Goal: Information Seeking & Learning: Learn about a topic

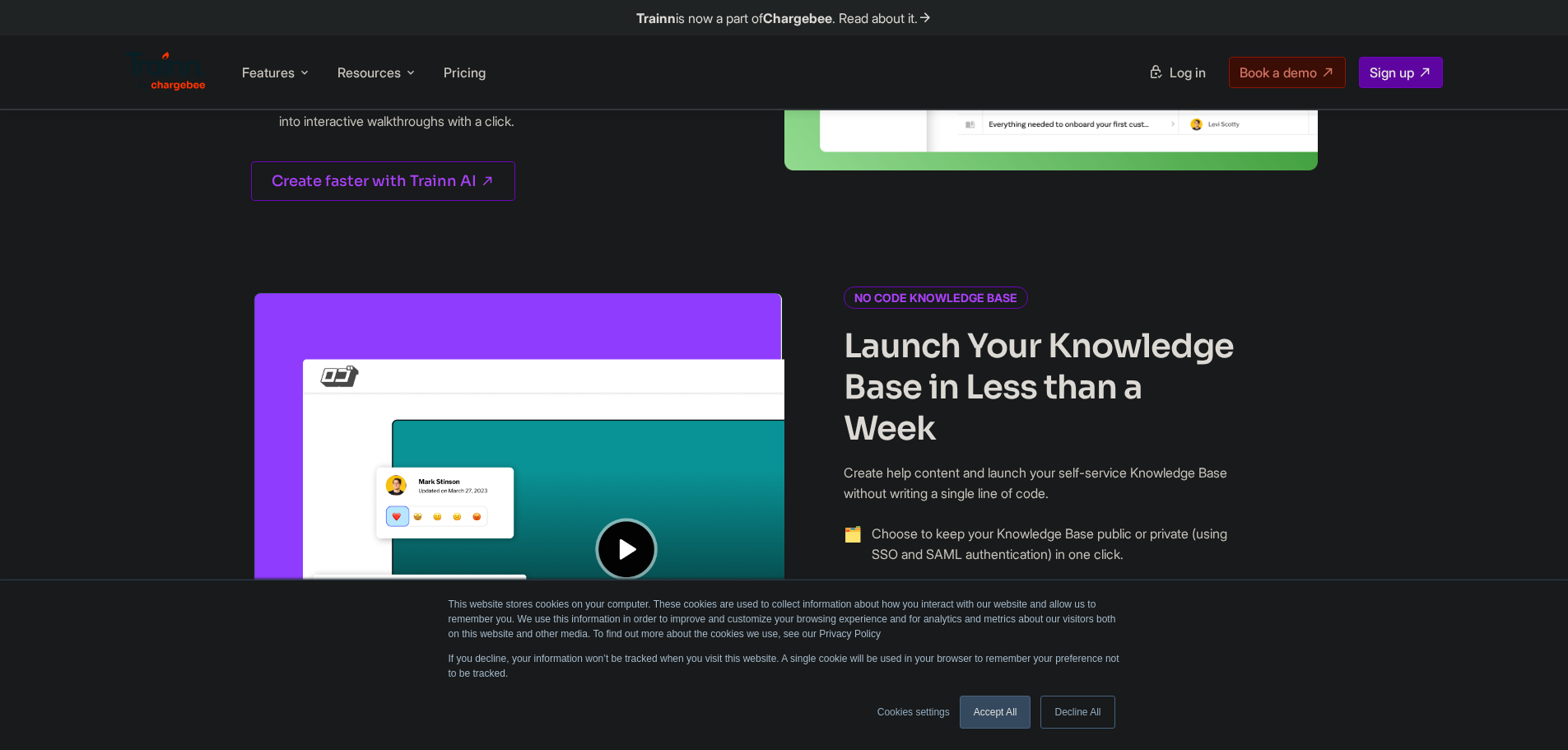
scroll to position [1071, 0]
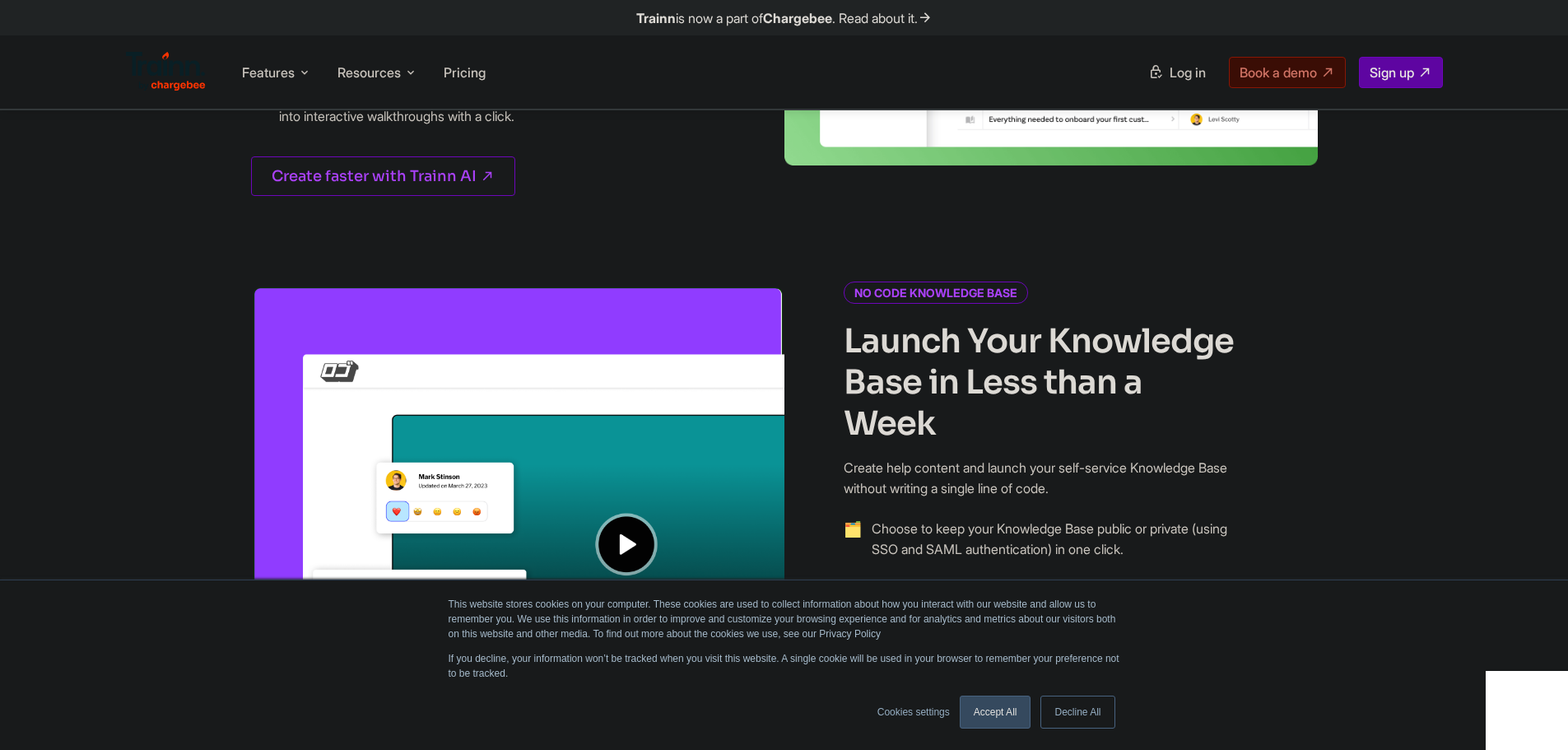
click at [1013, 706] on link "Accept All" at bounding box center [996, 712] width 72 height 33
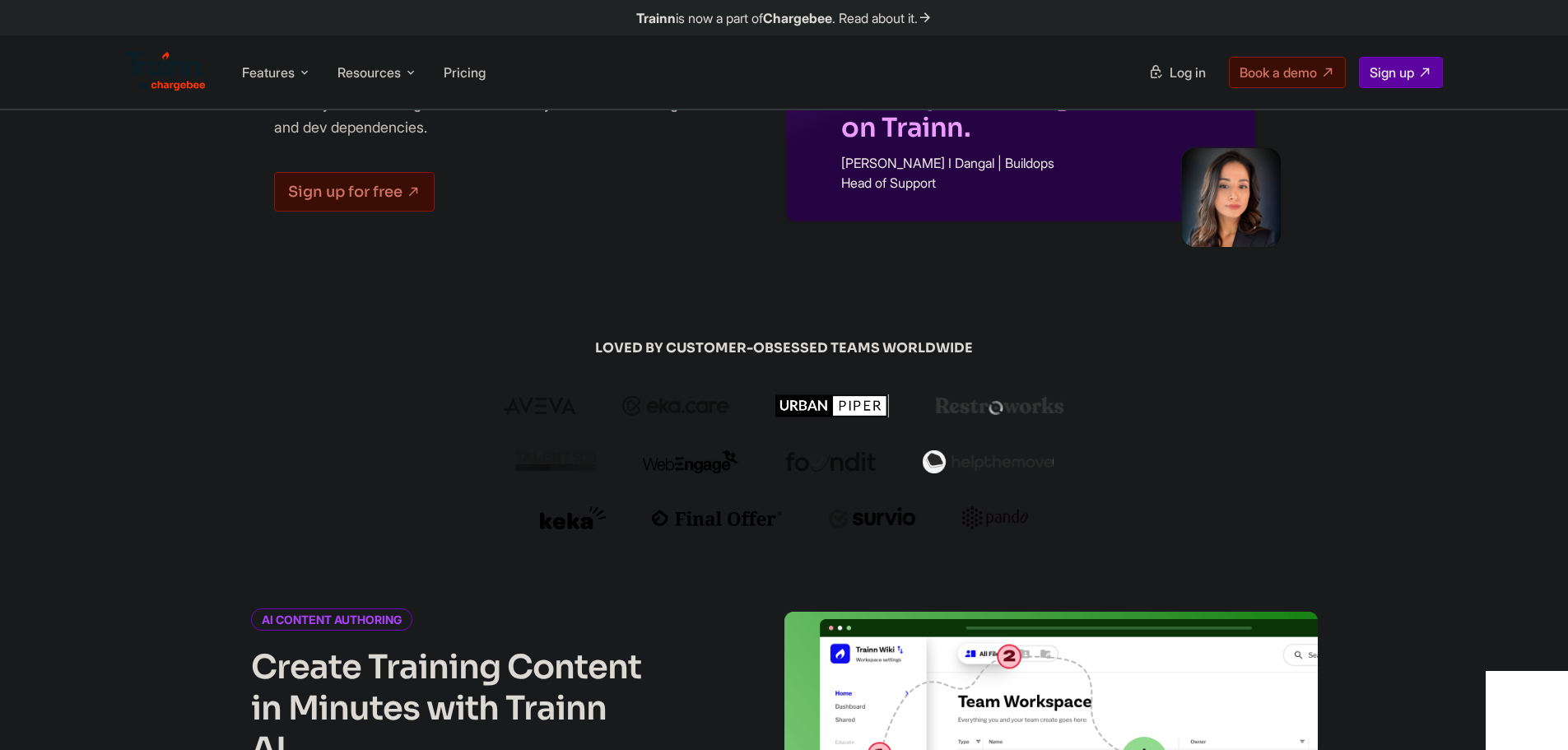
scroll to position [0, 0]
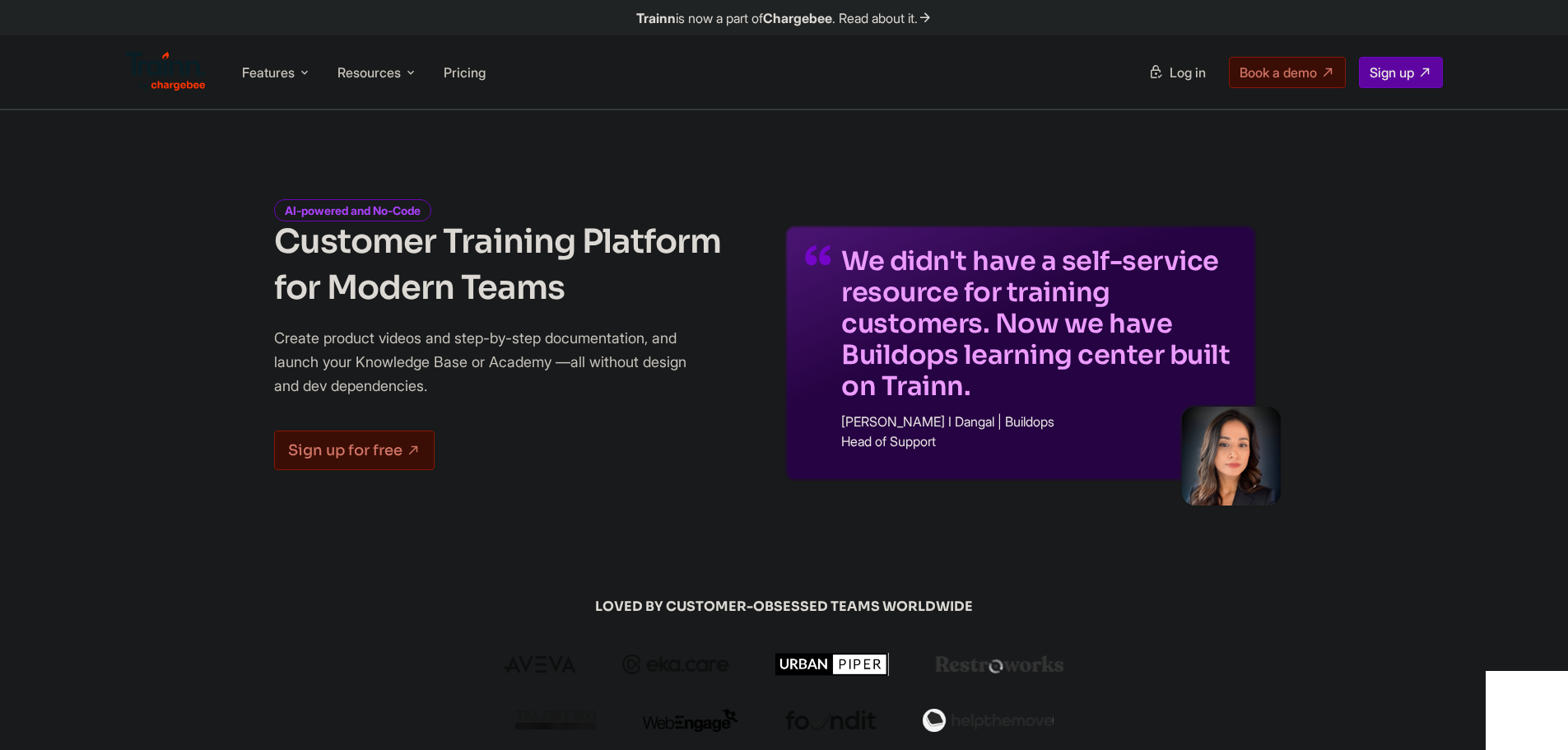
click at [165, 62] on img at bounding box center [166, 71] width 81 height 40
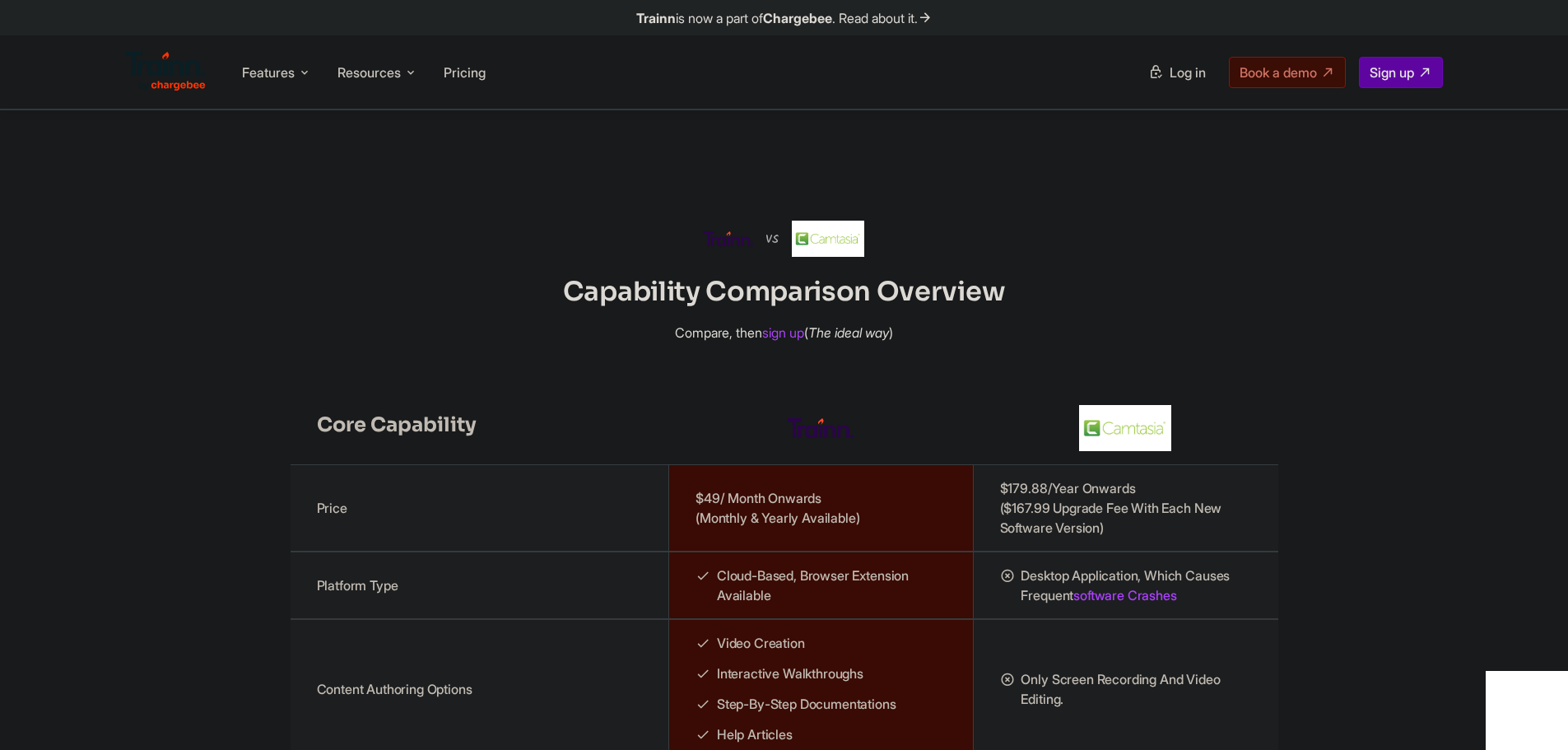
scroll to position [1400, 0]
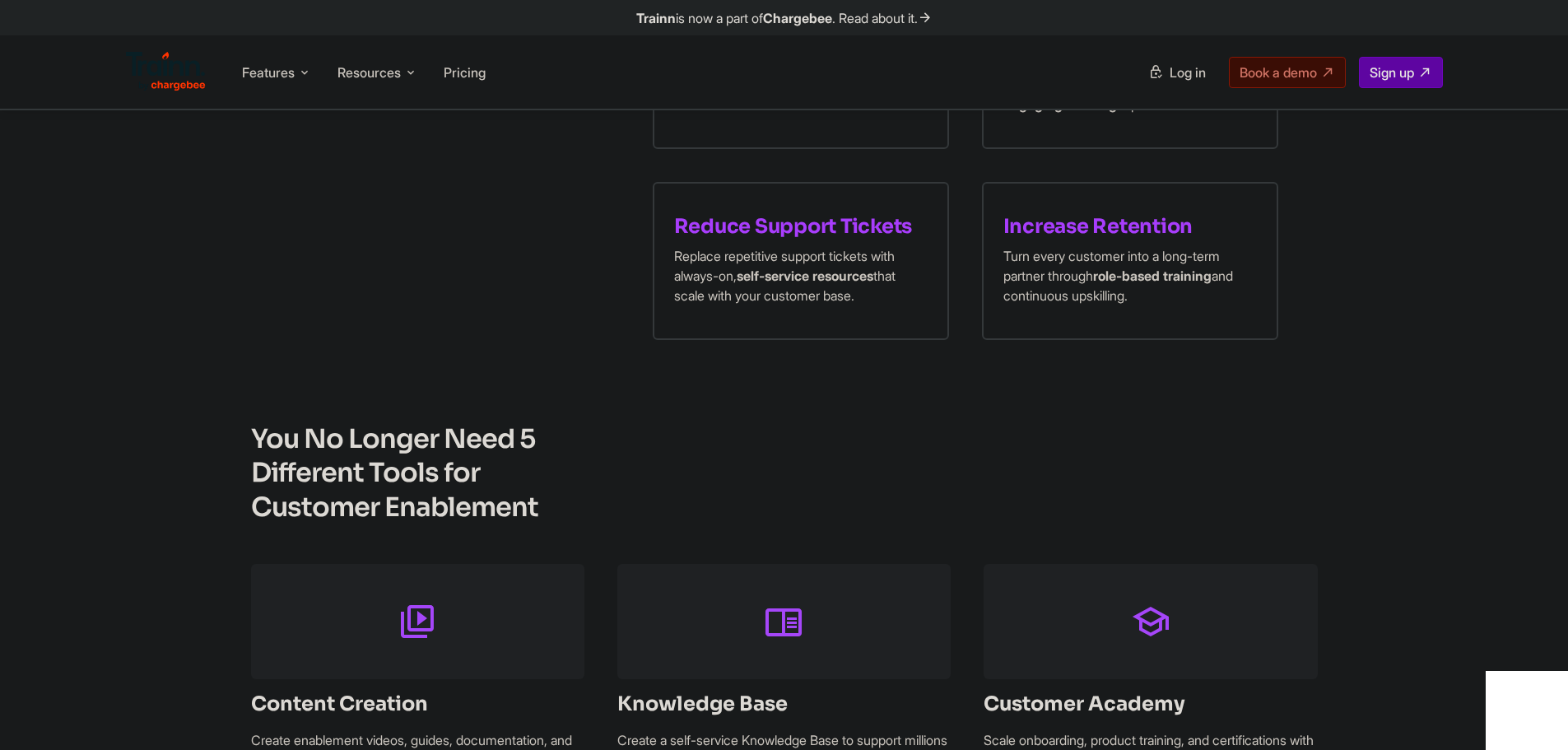
scroll to position [1318, 0]
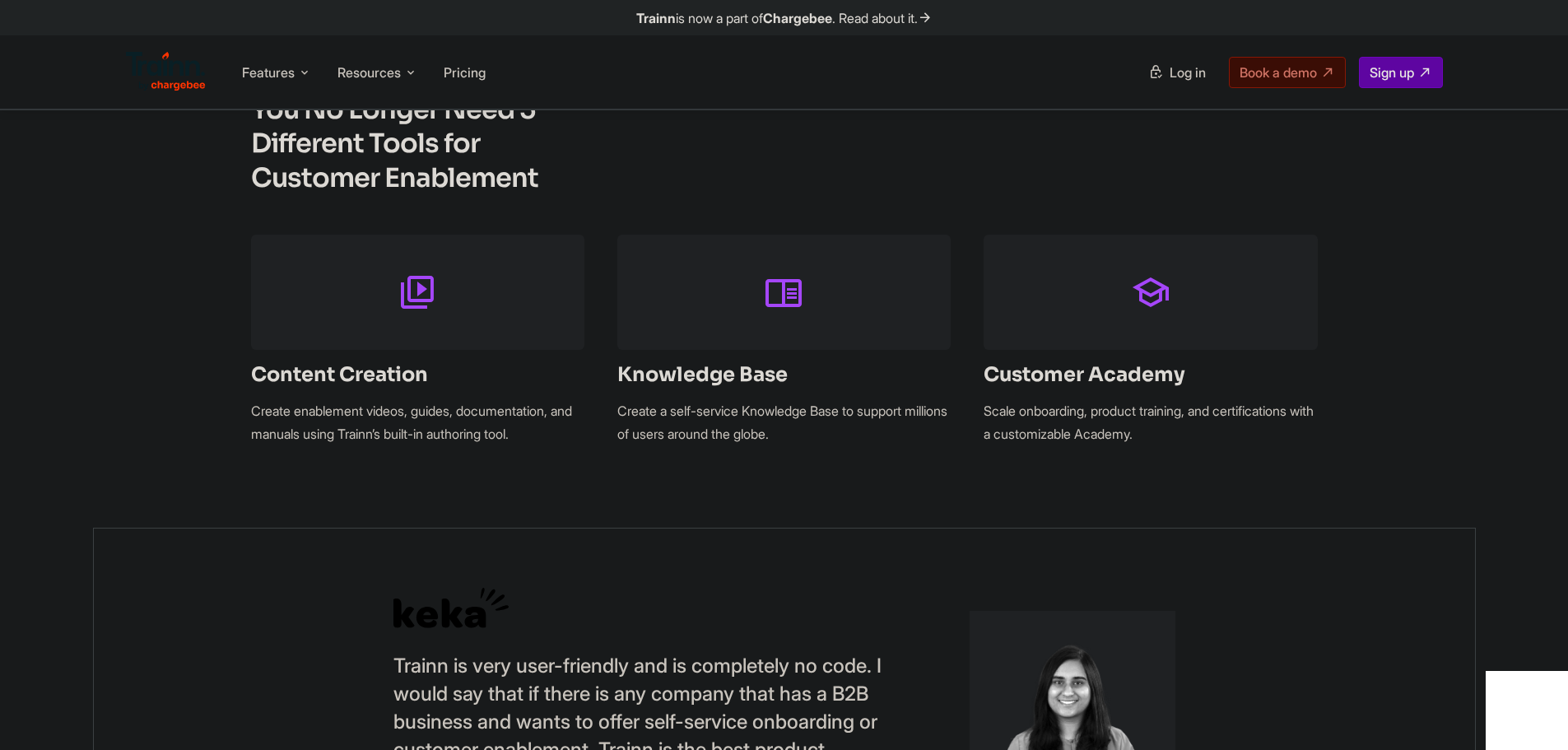
click at [423, 287] on icon at bounding box center [417, 293] width 39 height 55
click at [423, 297] on icon at bounding box center [417, 293] width 39 height 55
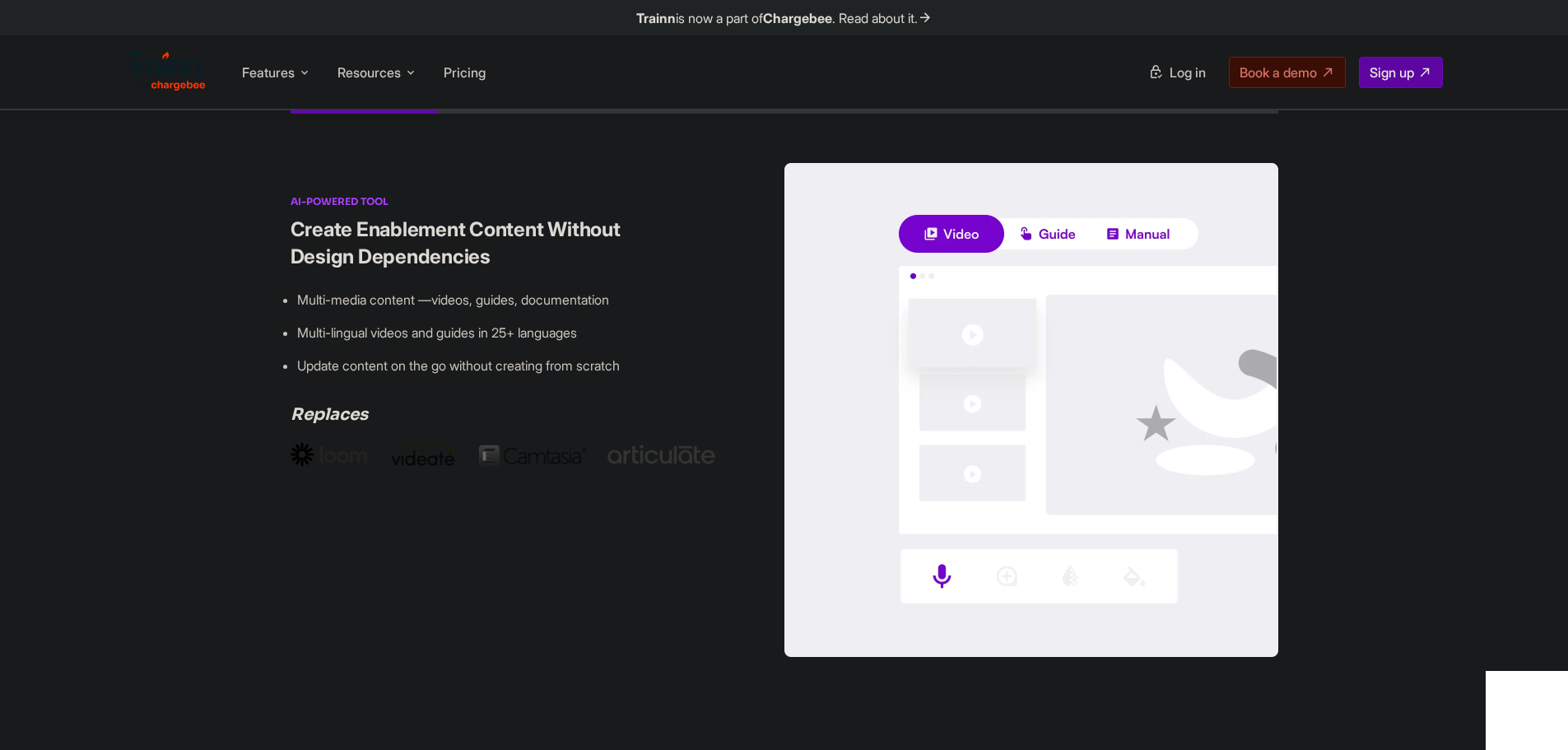
scroll to position [2223, 0]
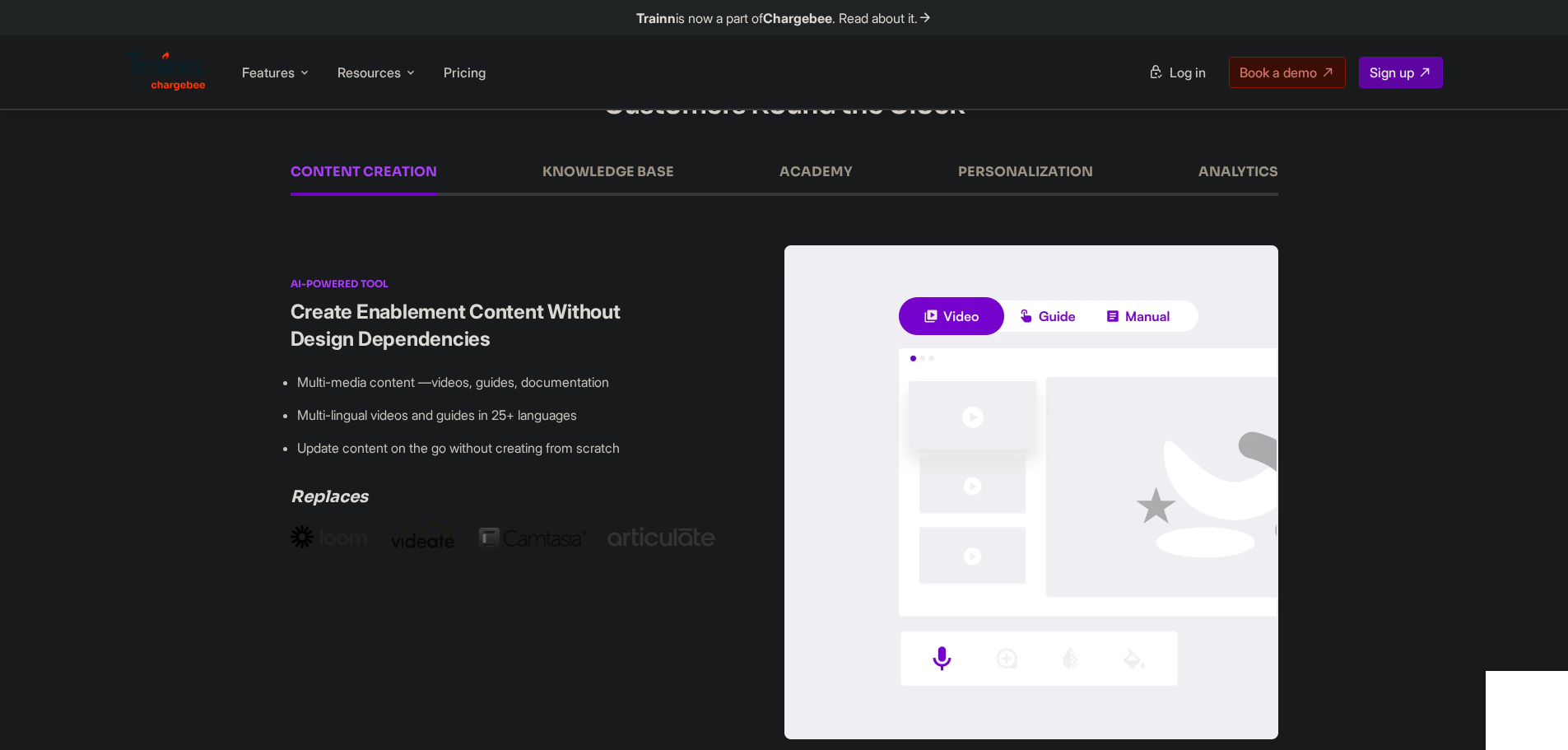
click at [568, 196] on div "KNOWLEDGE BASE" at bounding box center [607, 180] width 131 height 31
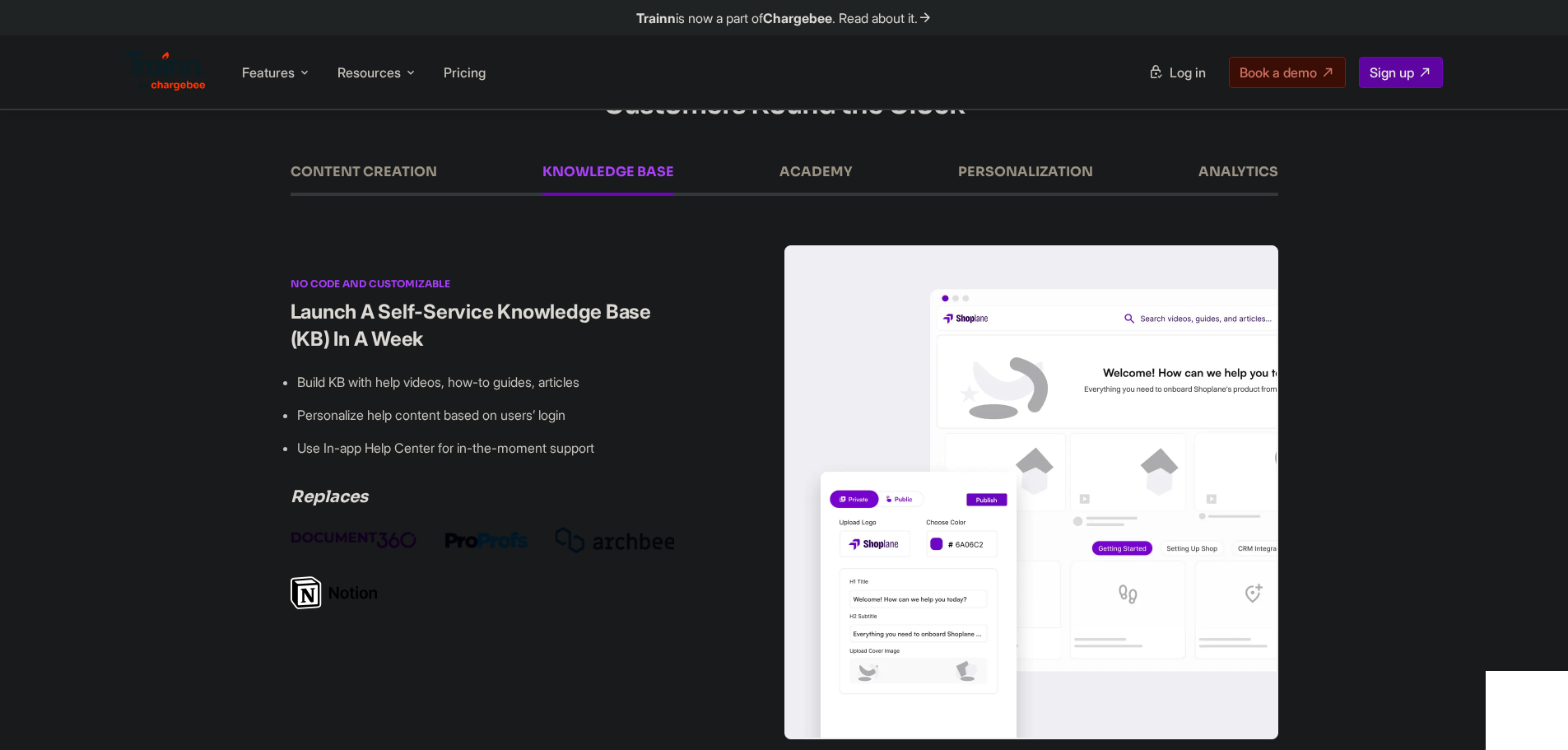
click at [812, 196] on div "ACADEMY" at bounding box center [817, 180] width 73 height 31
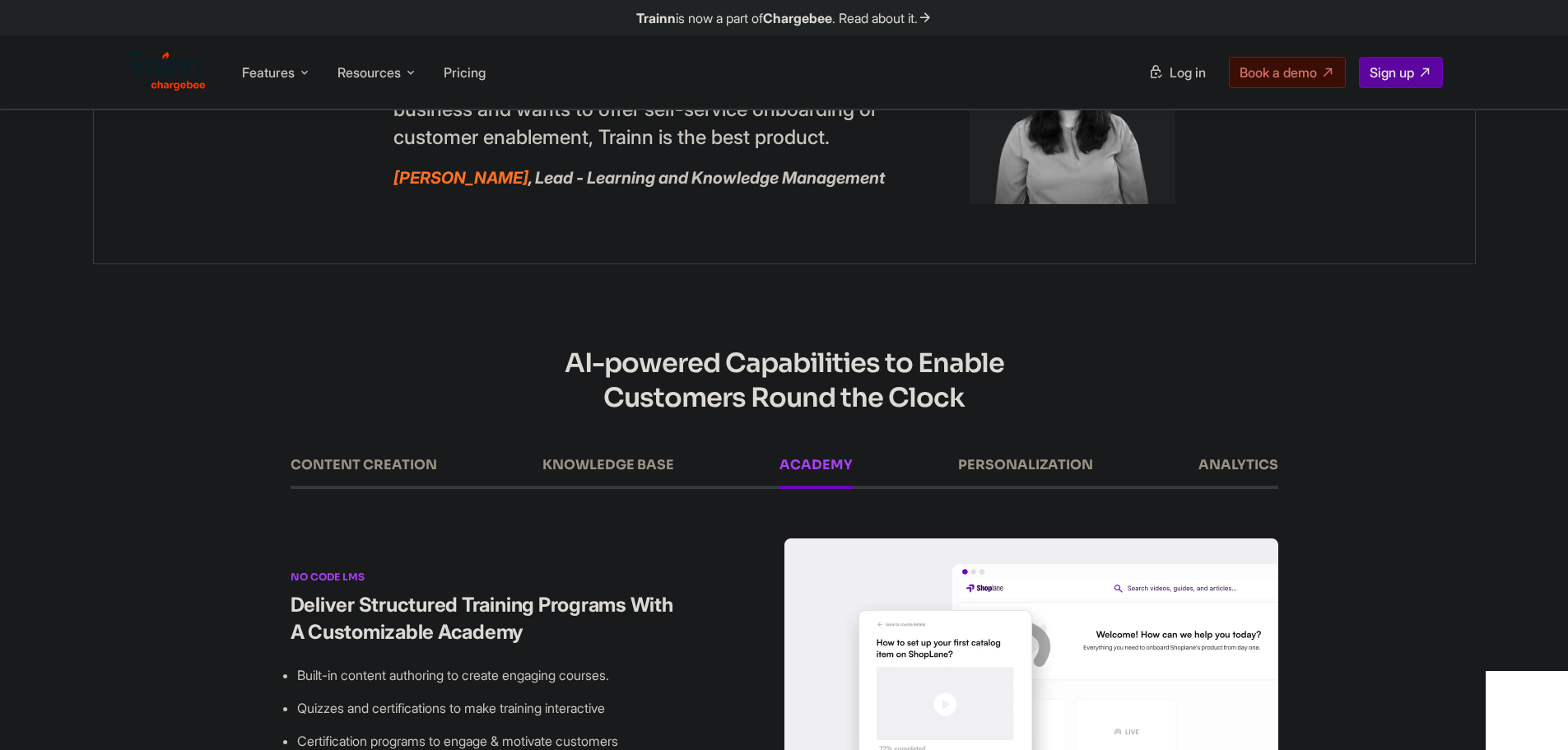
scroll to position [2059, 0]
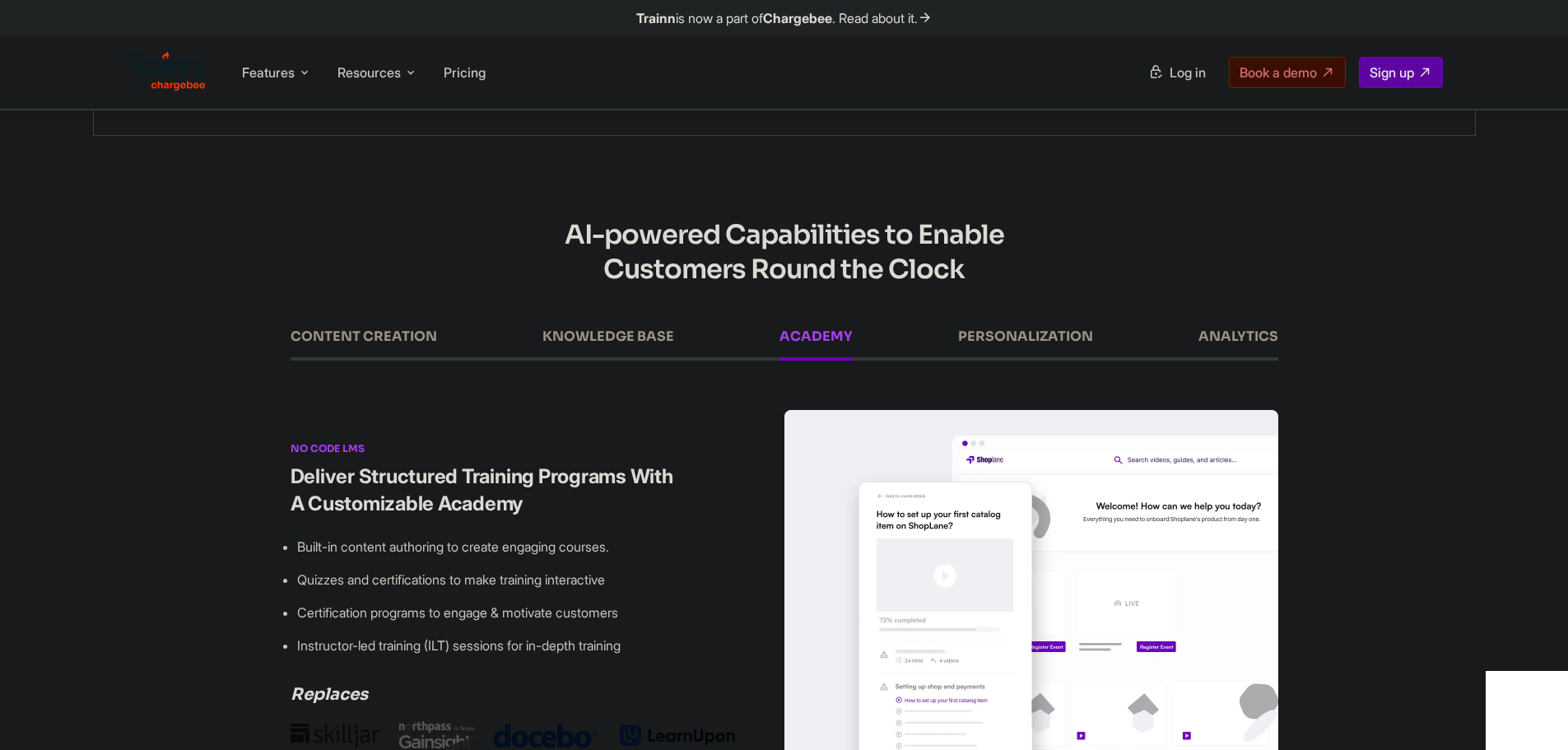
click at [981, 373] on div "AI-powered Capabilities to Enable Customers Round the Clock CONTENT CREATION KN…" at bounding box center [784, 562] width 1185 height 690
click at [995, 374] on div "AI-powered Capabilities to Enable Customers Round the Clock CONTENT CREATION KN…" at bounding box center [784, 562] width 1185 height 690
click at [1048, 360] on div "PERSONALIZATION" at bounding box center [1025, 345] width 135 height 31
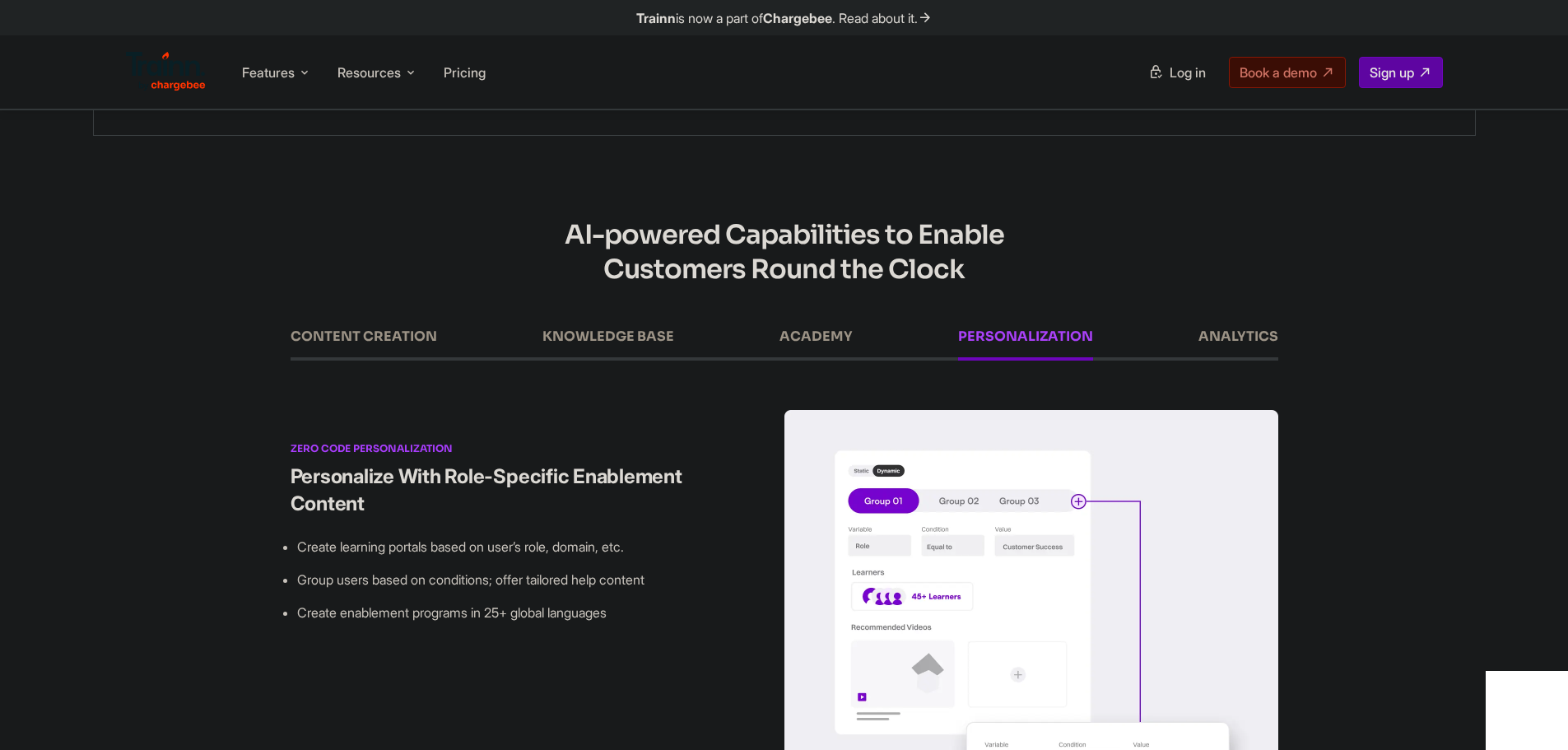
scroll to position [2142, 0]
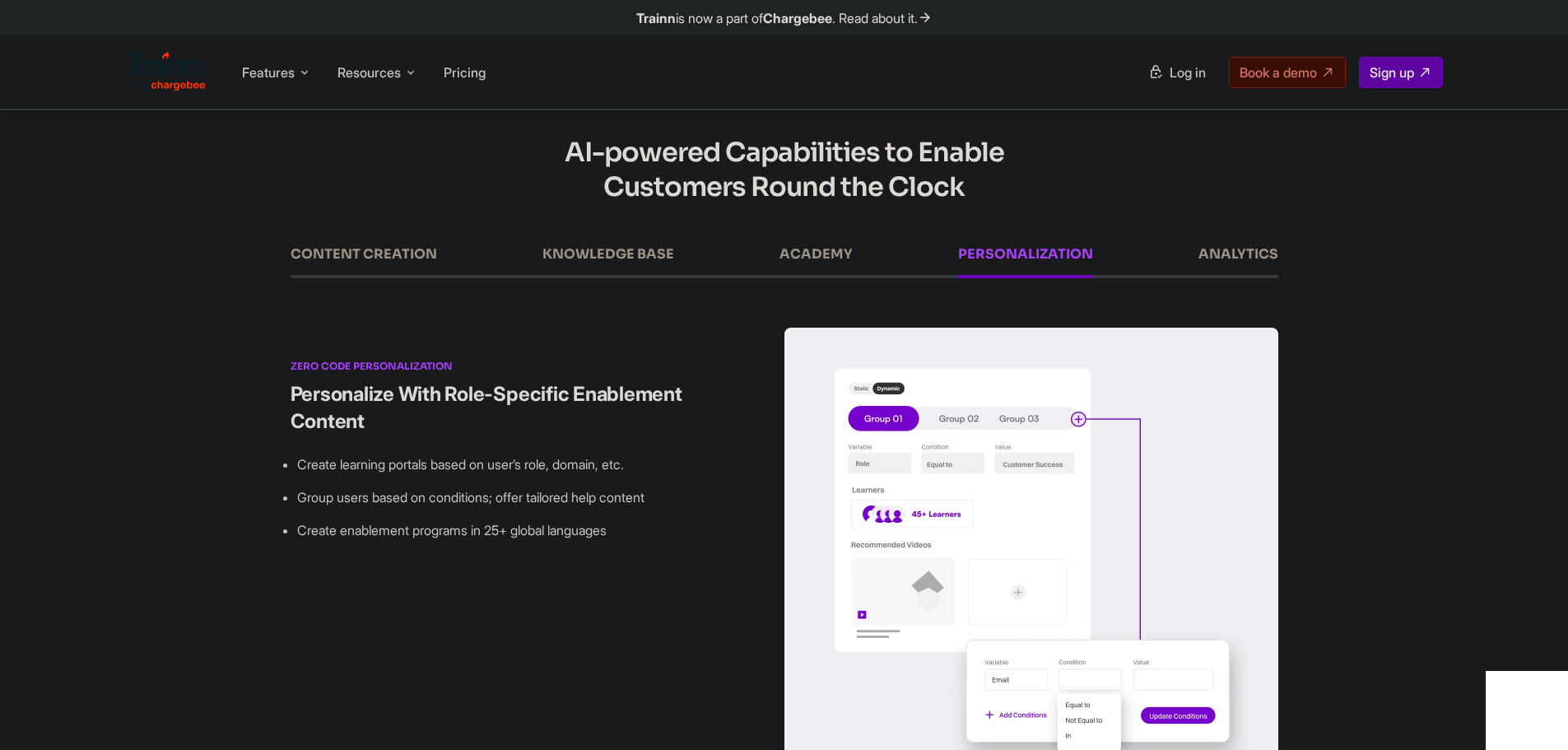
click at [1224, 278] on div "CONTENT CREATION KNOWLEDGE BASE ACADEMY PERSONALIZATION ANALYTICS" at bounding box center [784, 261] width 987 height 35
click at [1228, 278] on div "ANALYTICS" at bounding box center [1238, 263] width 80 height 31
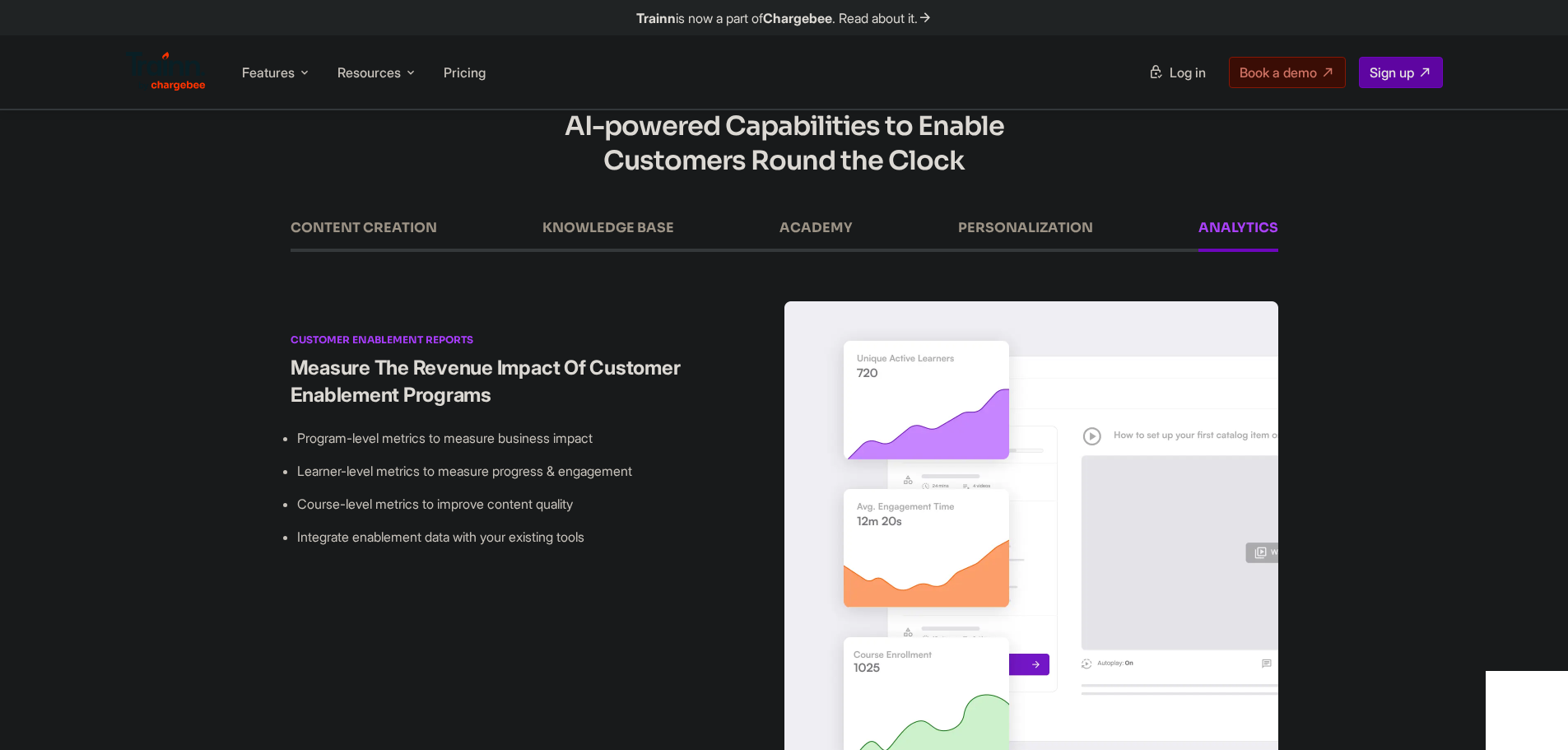
scroll to position [2085, 0]
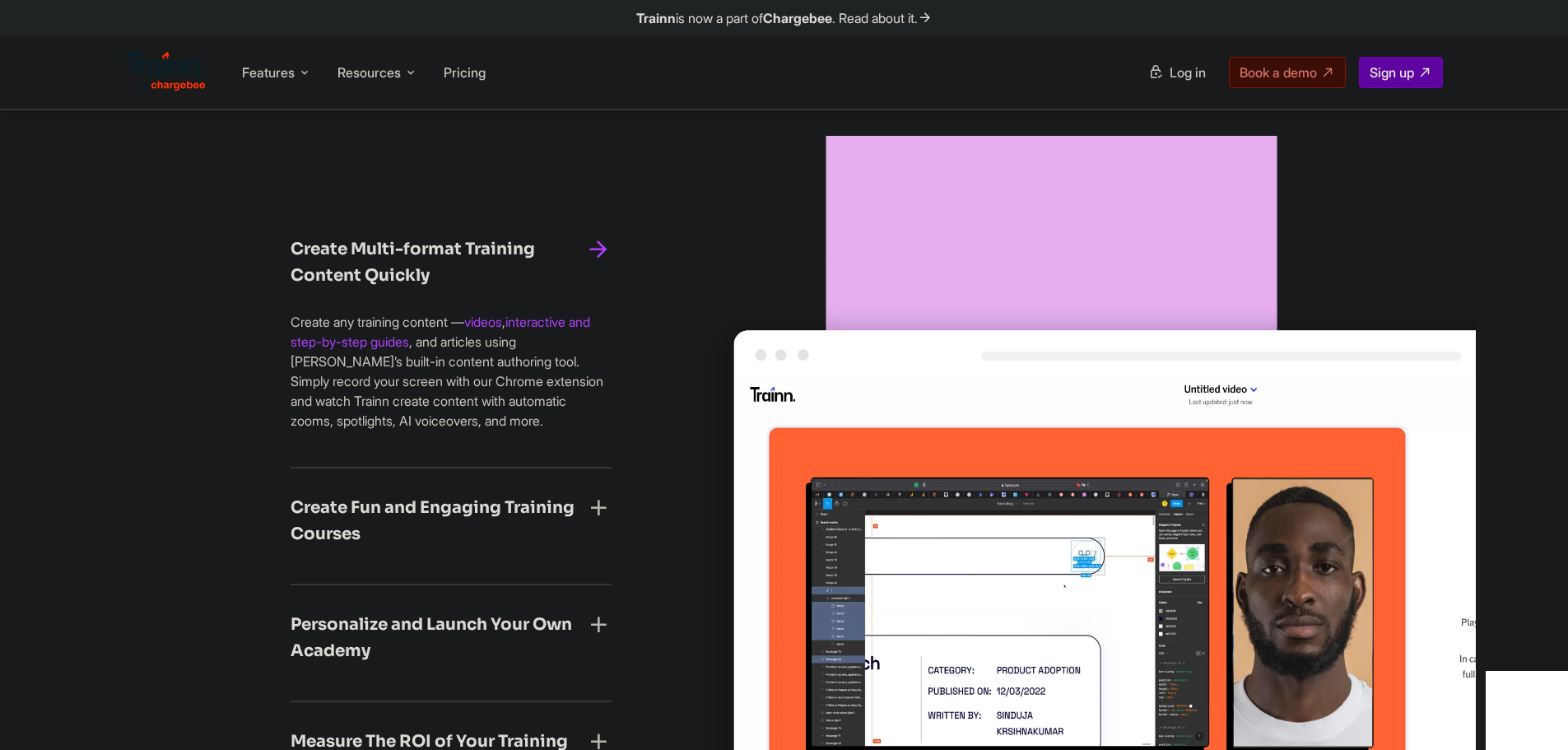
scroll to position [2388, 0]
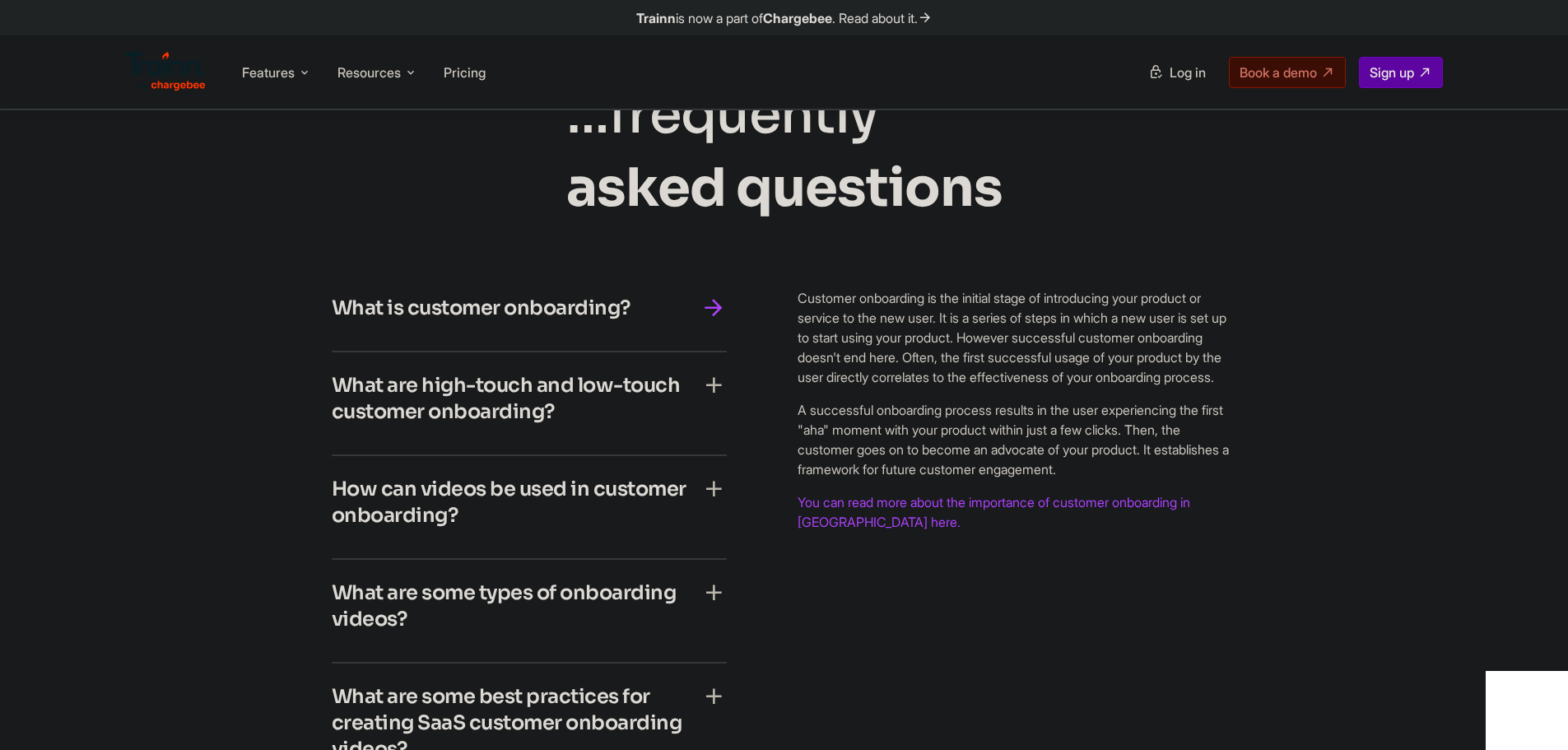
scroll to position [6561, 0]
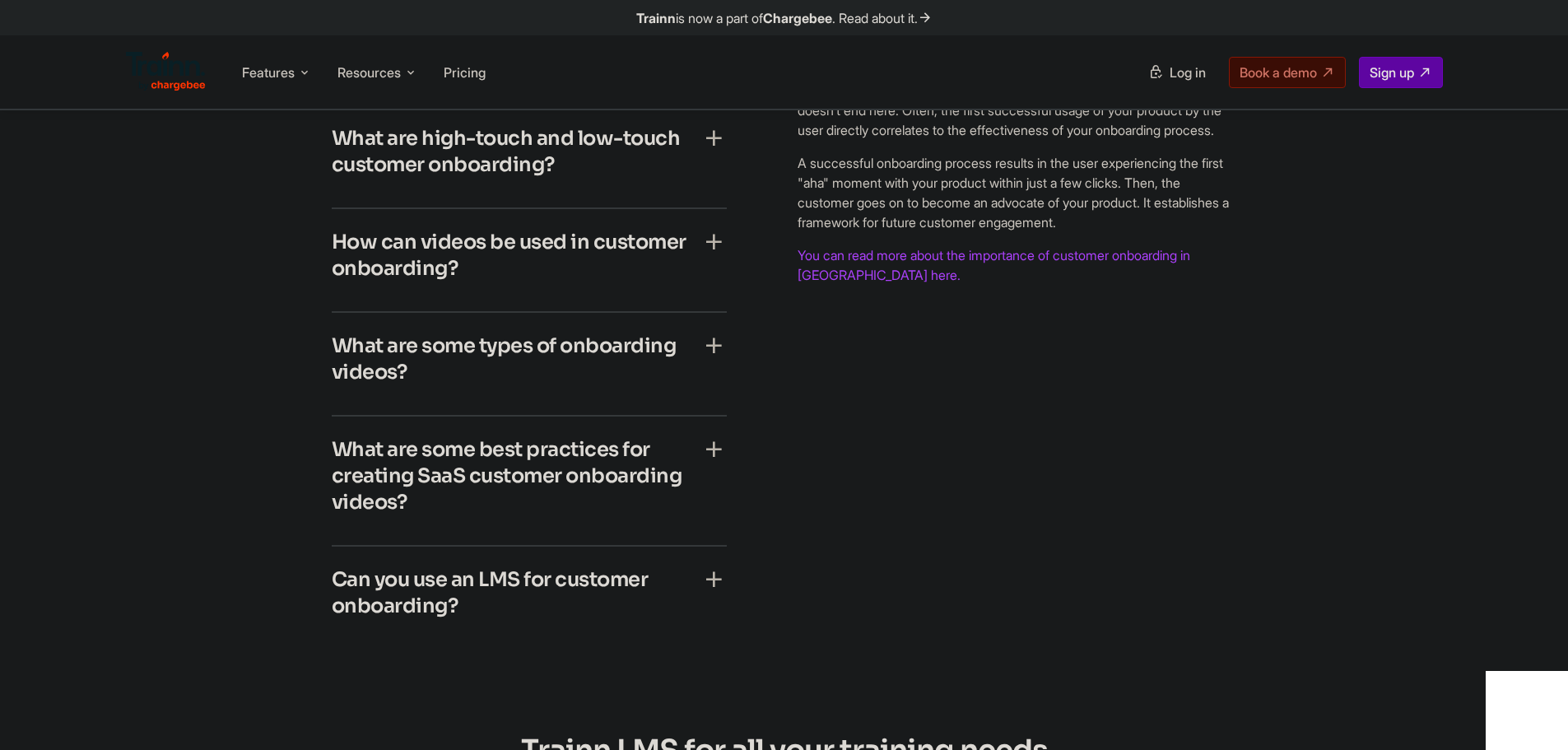
click at [721, 152] on icon "button" at bounding box center [714, 138] width 27 height 27
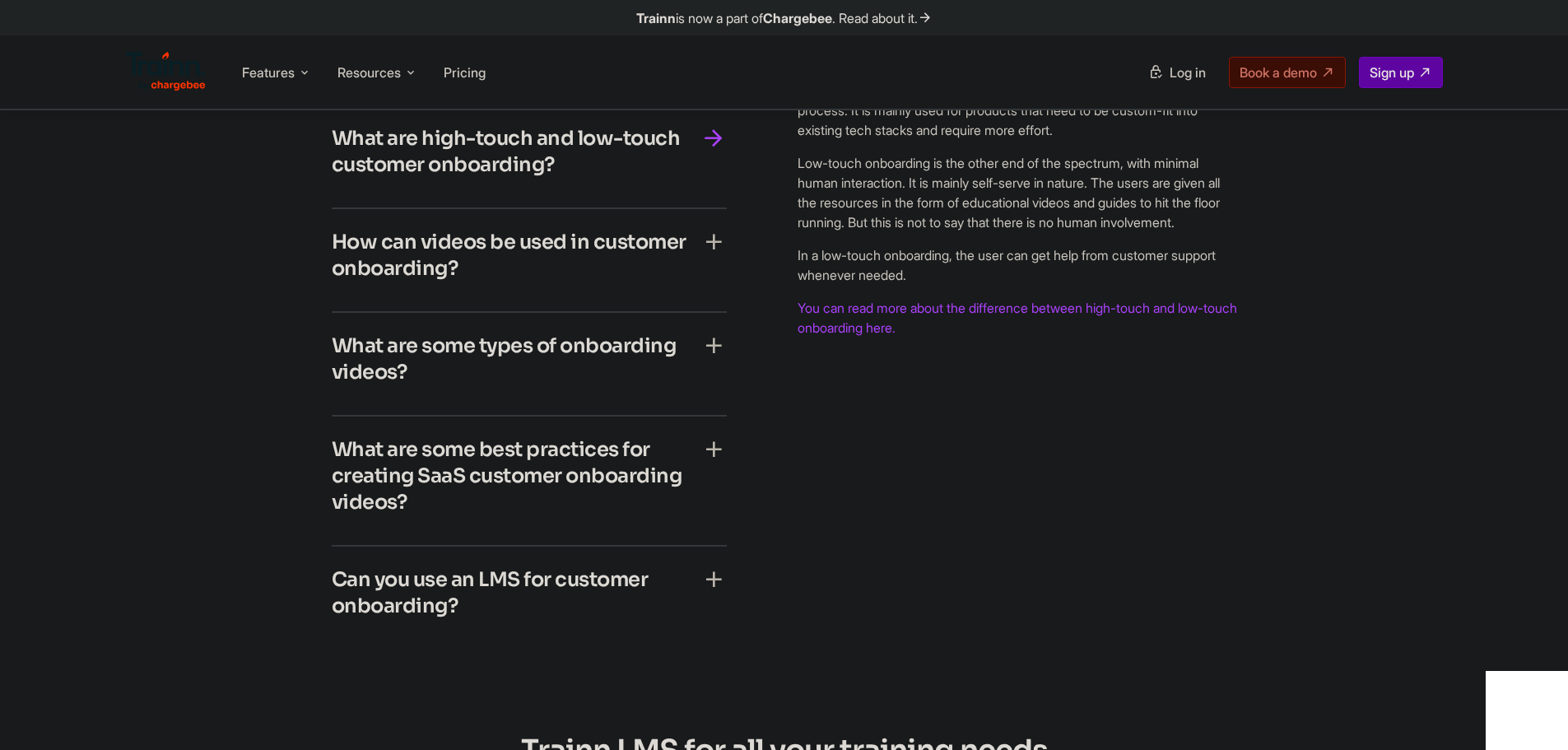
scroll to position [6478, 0]
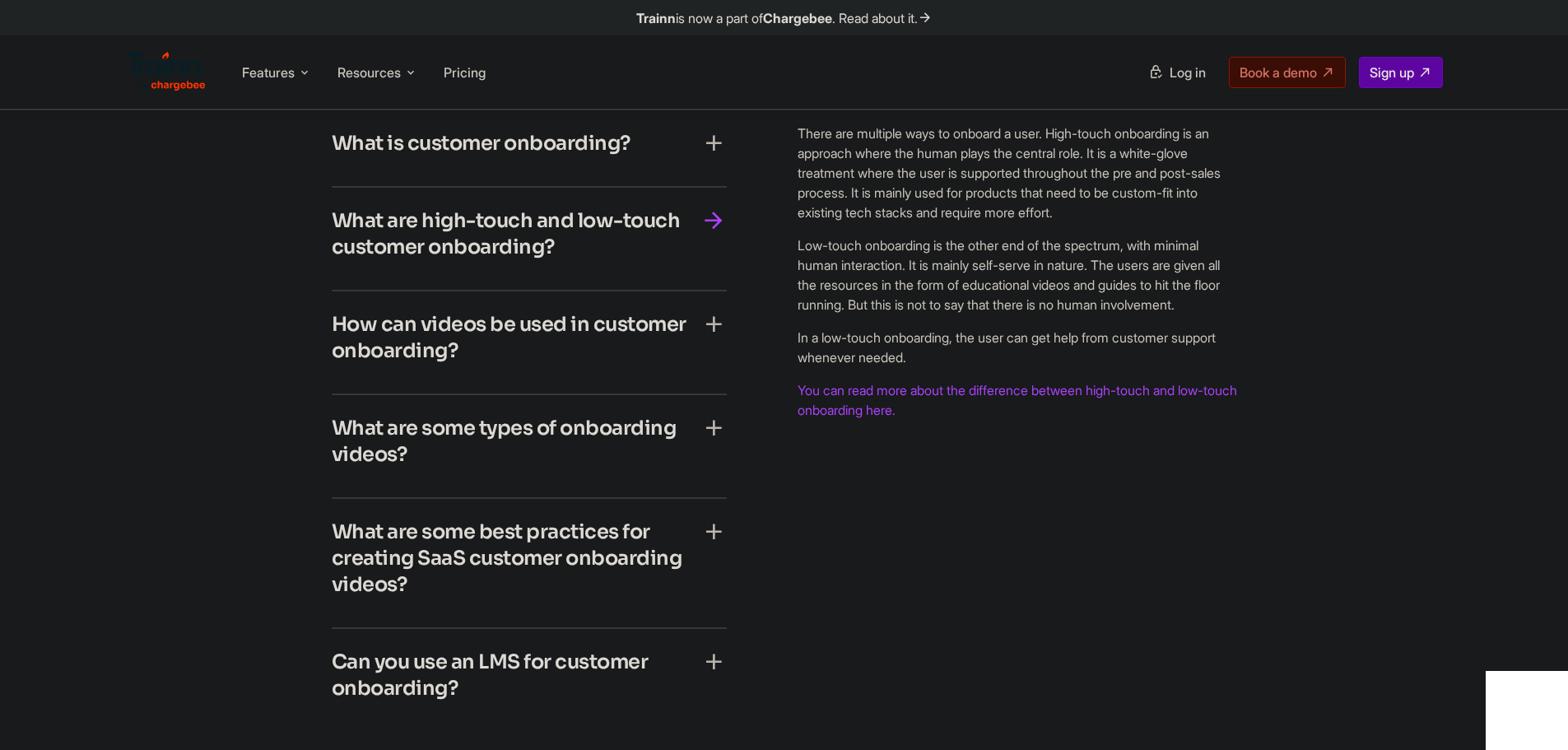
click at [650, 166] on div "What is customer onboarding?" at bounding box center [529, 148] width 395 height 36
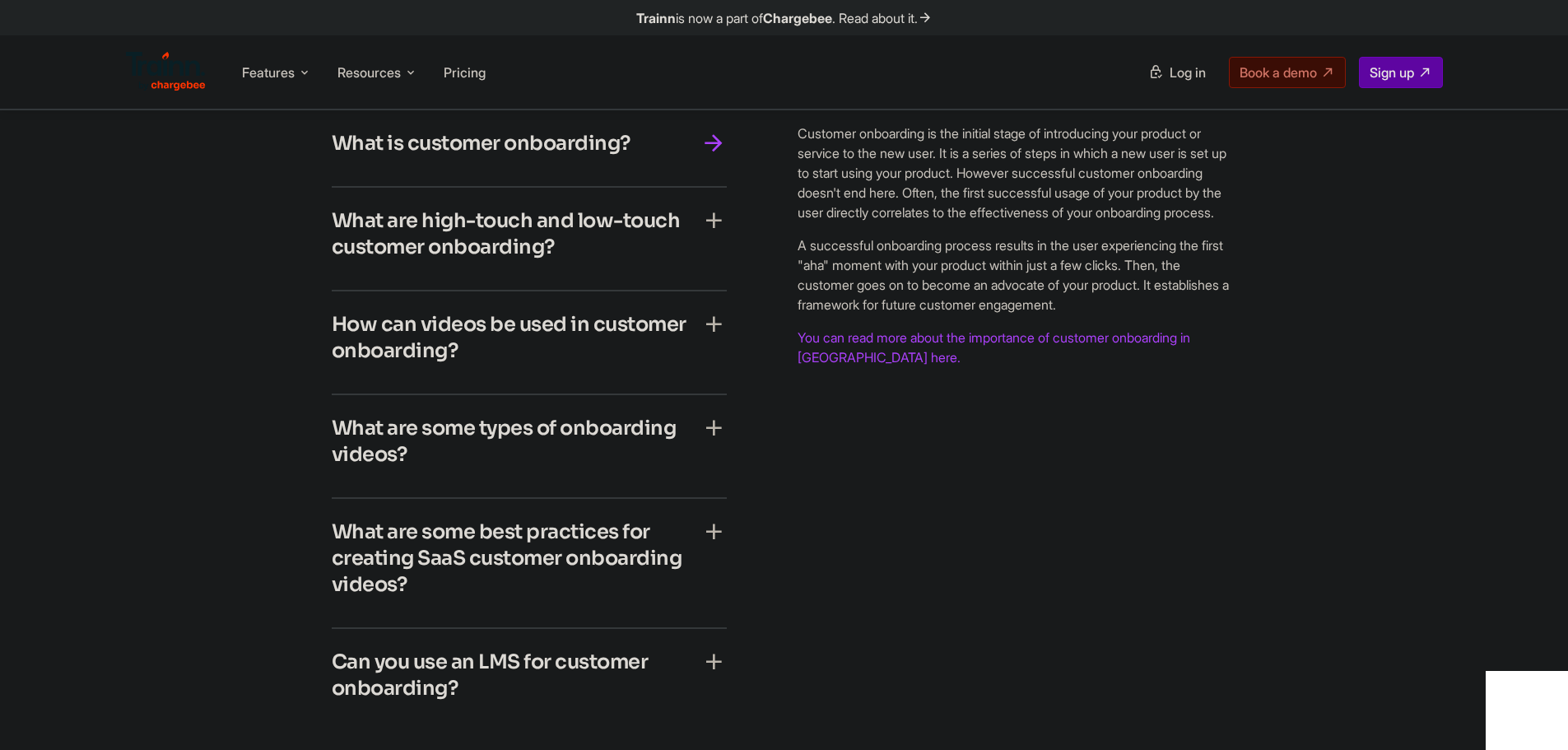
click at [487, 598] on h4 "What are some best practices for creating SaaS customer onboarding videos?" at bounding box center [515, 558] width 368 height 79
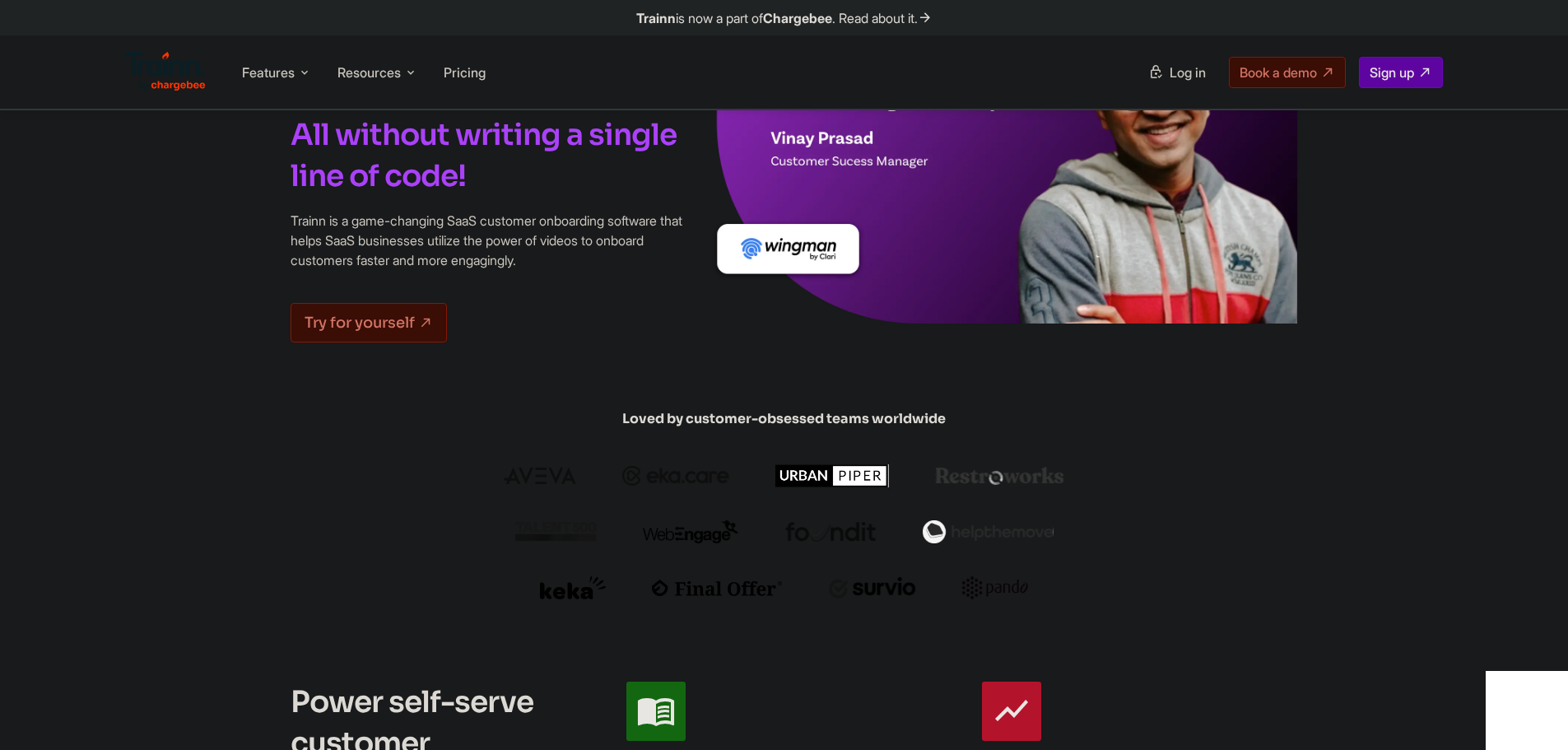
scroll to position [0, 0]
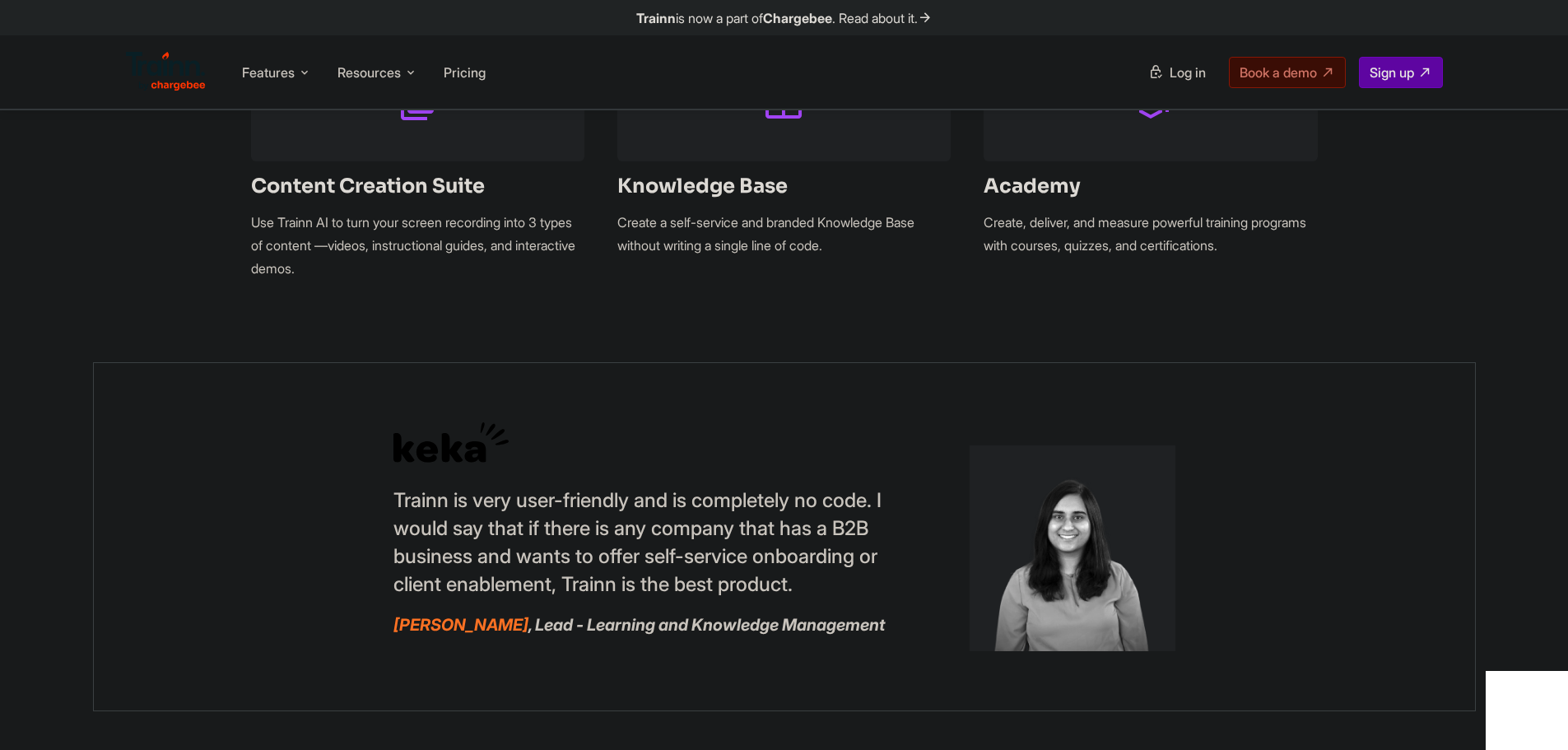
scroll to position [1400, 0]
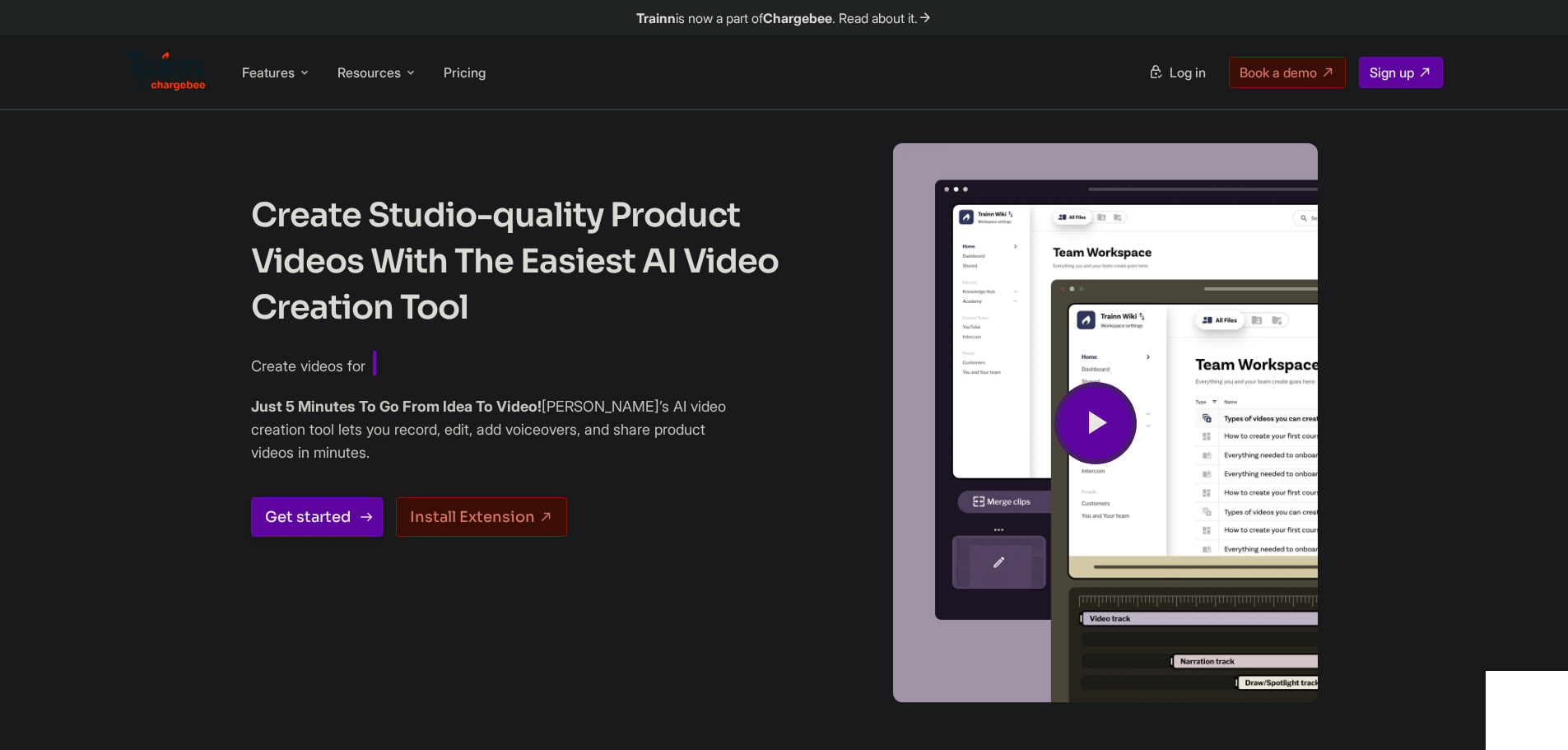
click at [282, 517] on link "Get started" at bounding box center [316, 517] width 131 height 40
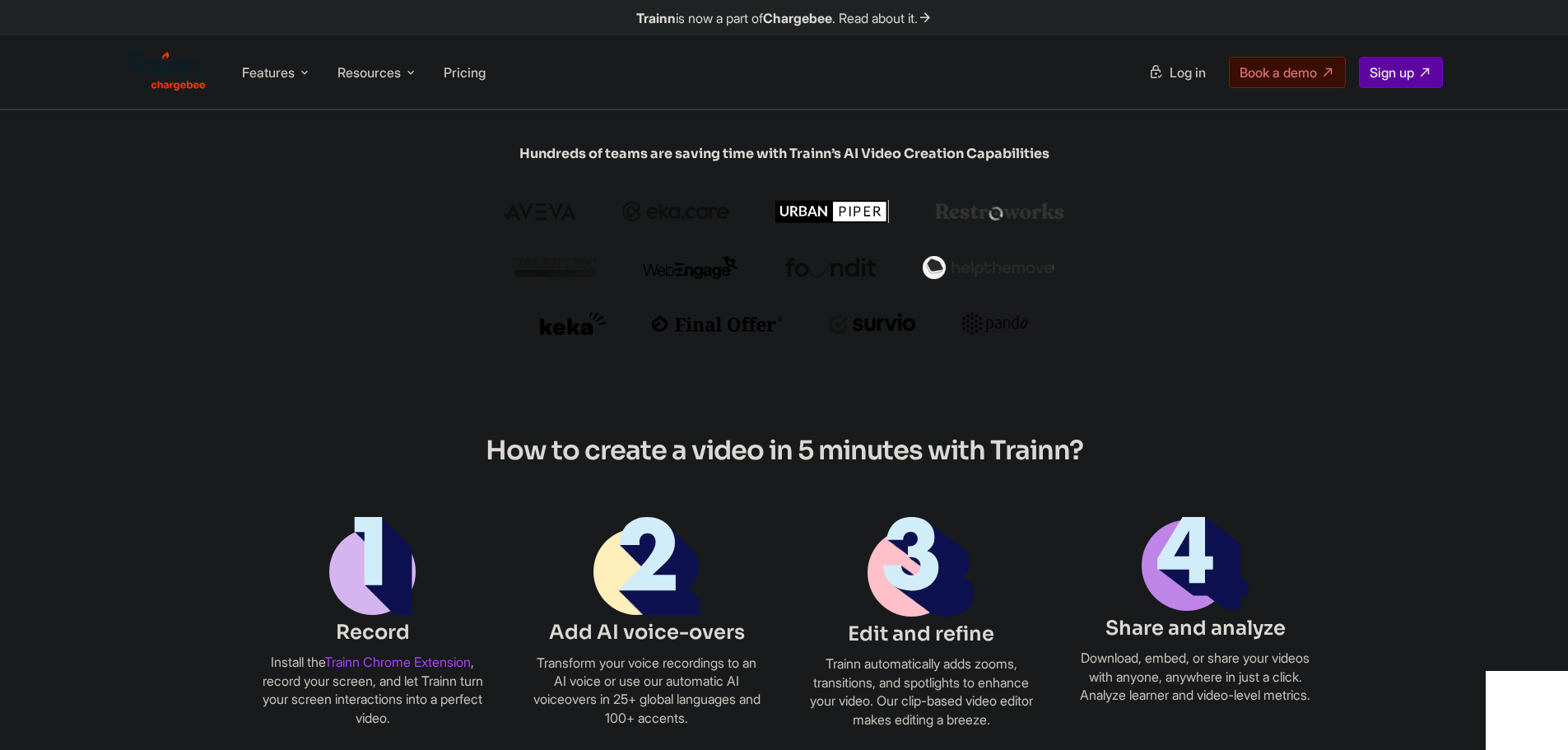
scroll to position [824, 0]
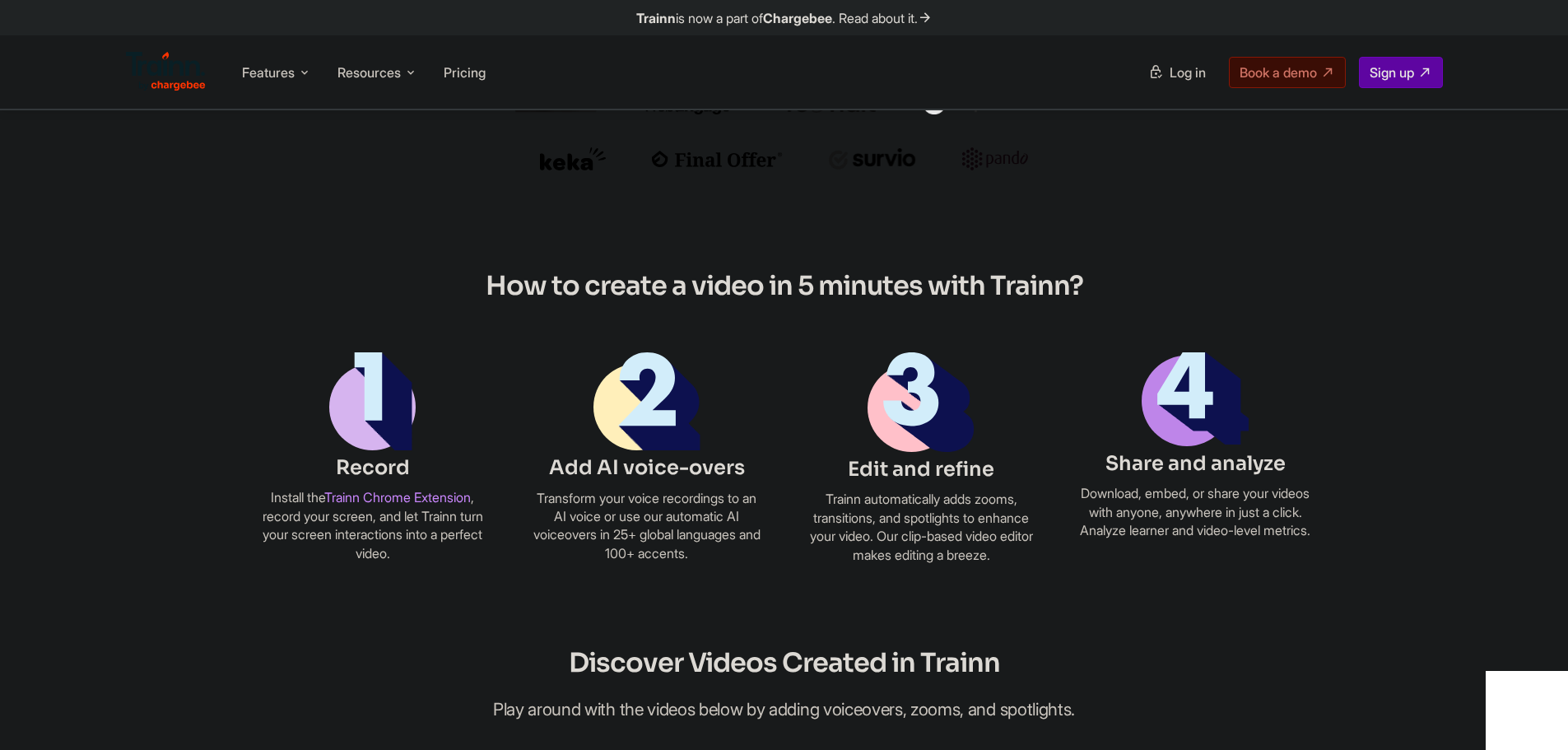
click at [385, 495] on link "Trainn Chrome Extension" at bounding box center [397, 497] width 146 height 17
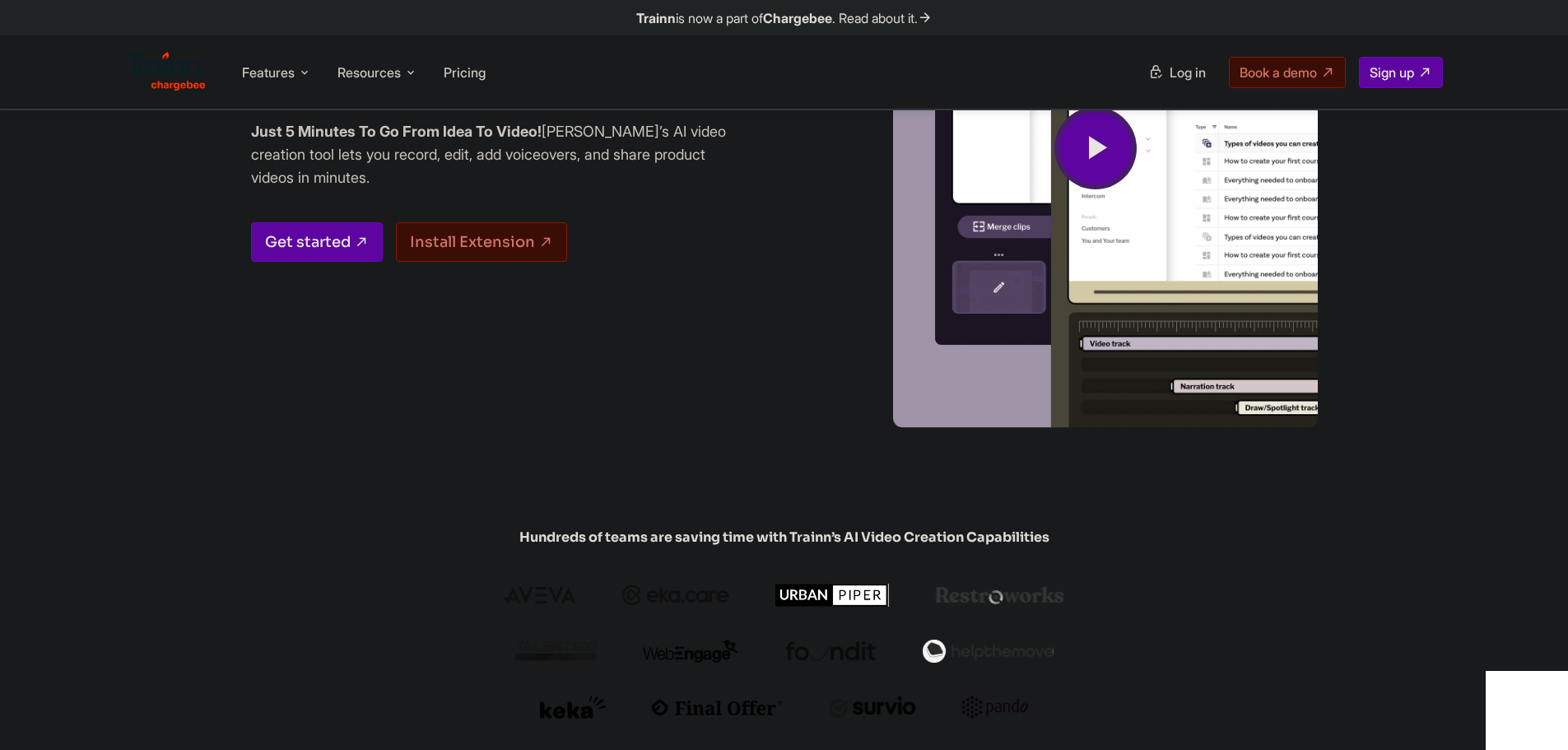
scroll to position [0, 0]
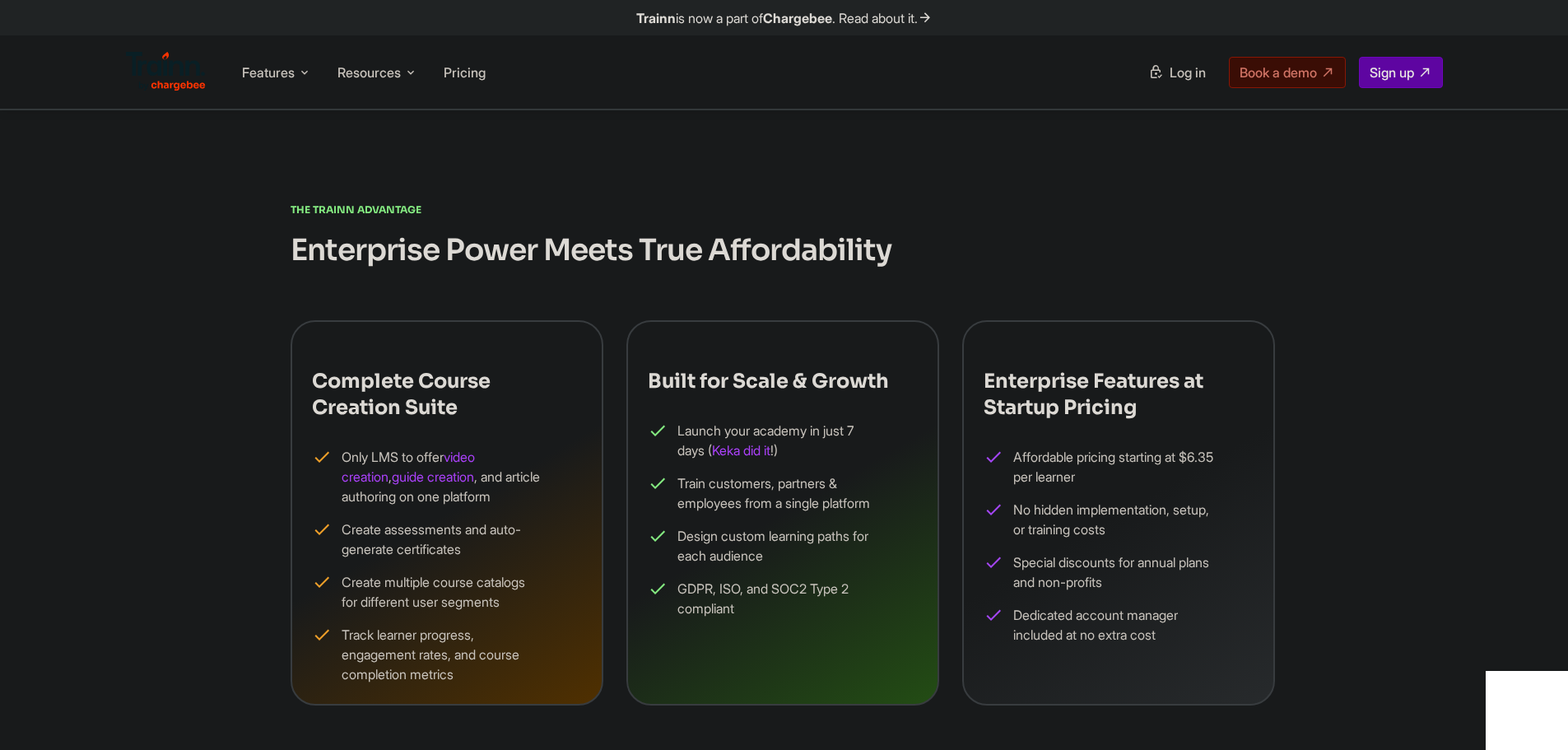
scroll to position [1894, 0]
click at [364, 258] on h2 "Enterprise Power Meets True Affordability" at bounding box center [784, 249] width 987 height 41
click at [392, 251] on h2 "Enterprise Power Meets True Affordability" at bounding box center [784, 249] width 987 height 41
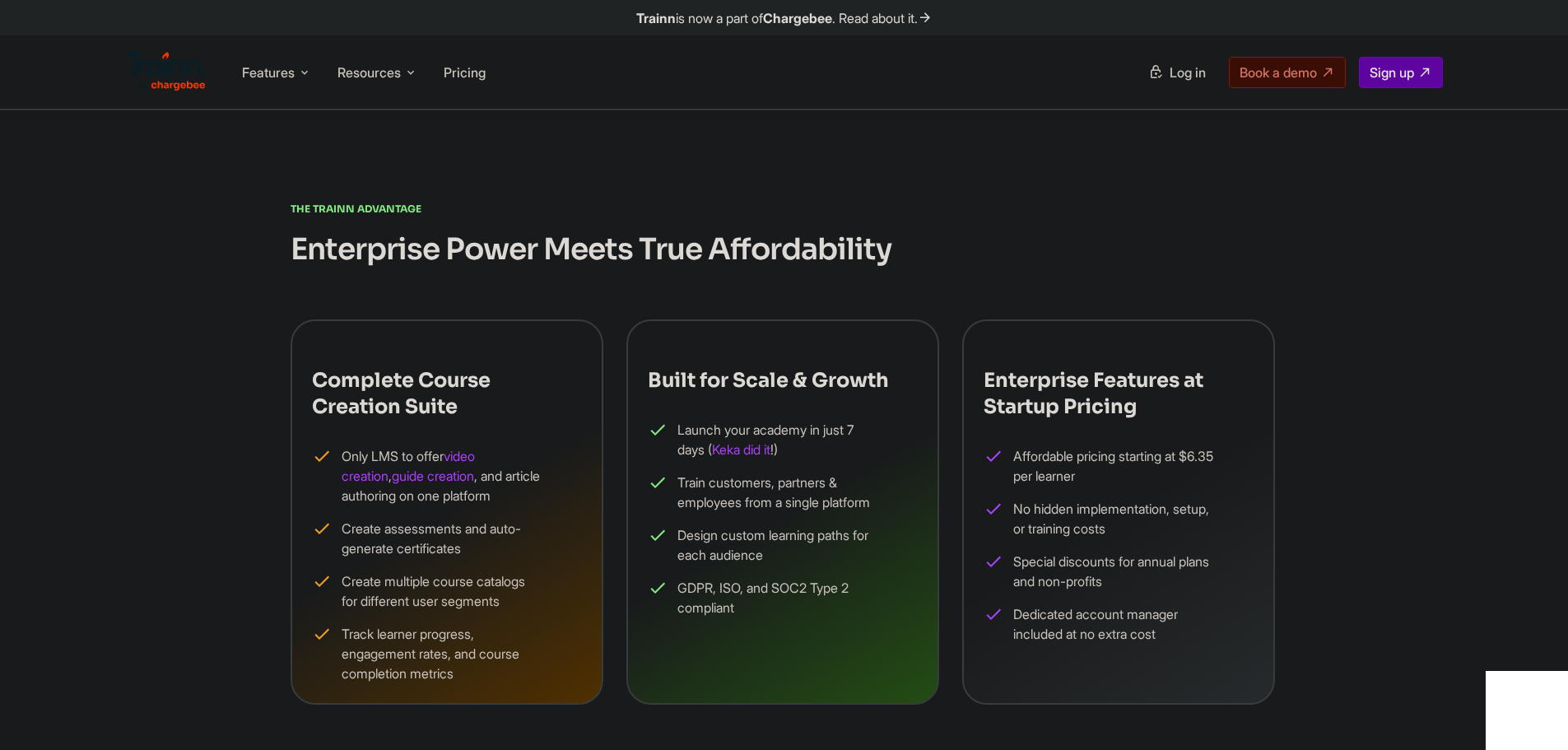
click at [457, 249] on h2 "Enterprise Power Meets True Affordability" at bounding box center [784, 249] width 987 height 41
click at [430, 250] on h2 "Enterprise Power Meets True Affordability" at bounding box center [784, 249] width 987 height 41
click at [387, 249] on h2 "Enterprise Power Meets True Affordability" at bounding box center [784, 249] width 987 height 41
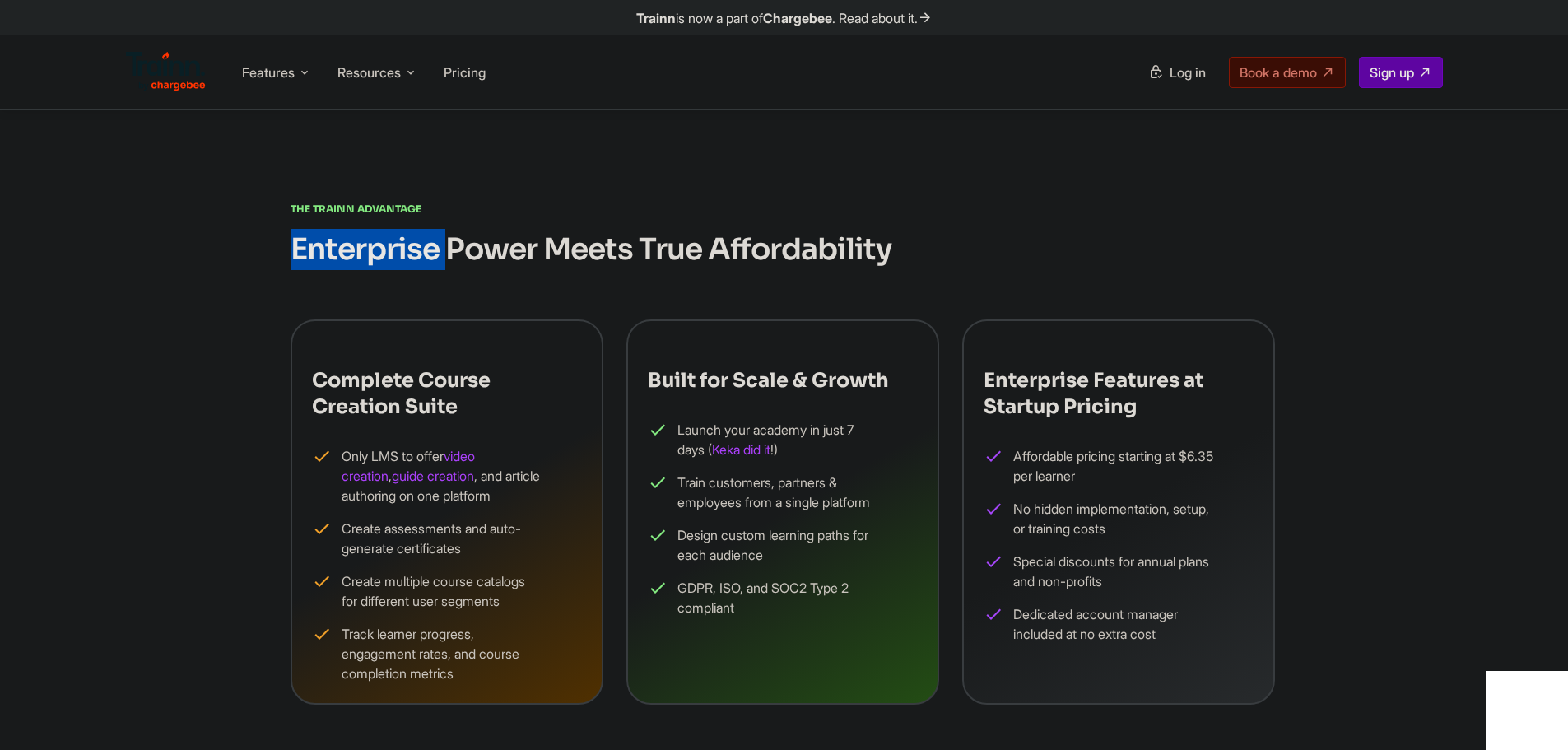
click at [387, 249] on h2 "Enterprise Power Meets True Affordability" at bounding box center [784, 249] width 987 height 41
click at [344, 249] on h2 "Enterprise Power Meets True Affordability" at bounding box center [784, 249] width 987 height 41
click at [271, 245] on div "The Trainn Advantage Enterprise Power Meets True Affordability Complete Course …" at bounding box center [784, 452] width 1185 height 506
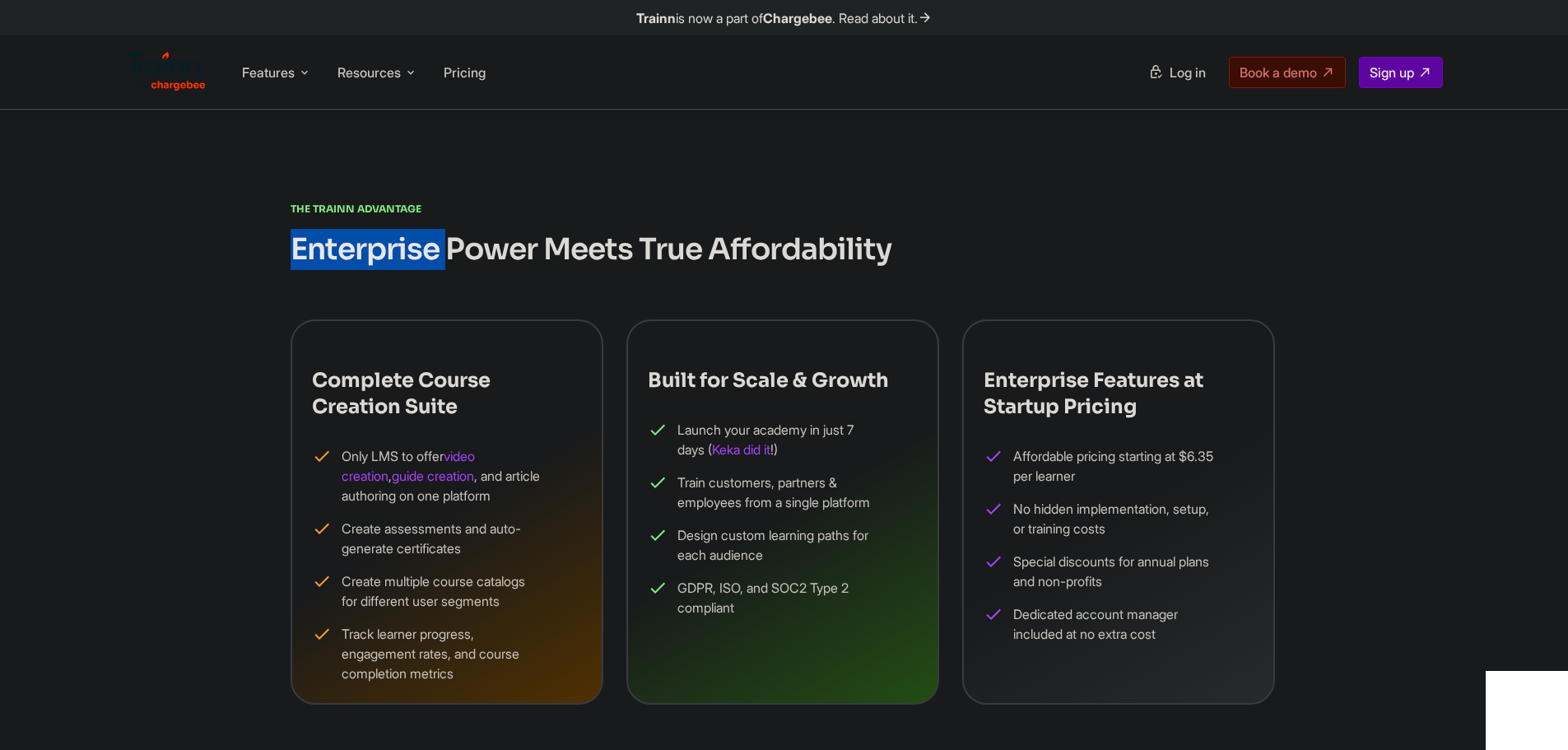
click at [315, 244] on h2 "Enterprise Power Meets True Affordability" at bounding box center [784, 249] width 987 height 41
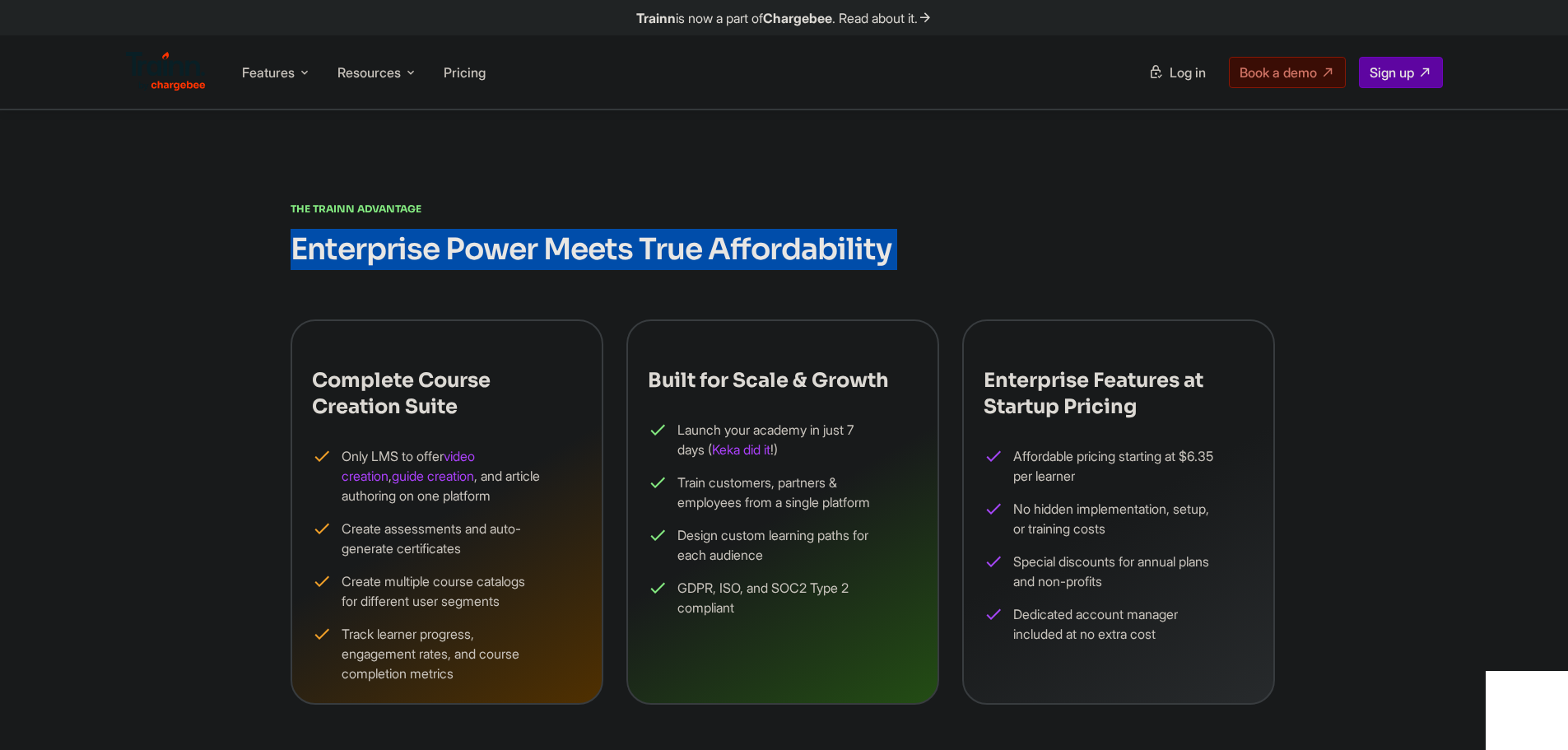
click at [315, 244] on h2 "Enterprise Power Meets True Affordability" at bounding box center [784, 249] width 987 height 41
click at [303, 246] on h2 "Enterprise Power Meets True Affordability" at bounding box center [784, 249] width 987 height 41
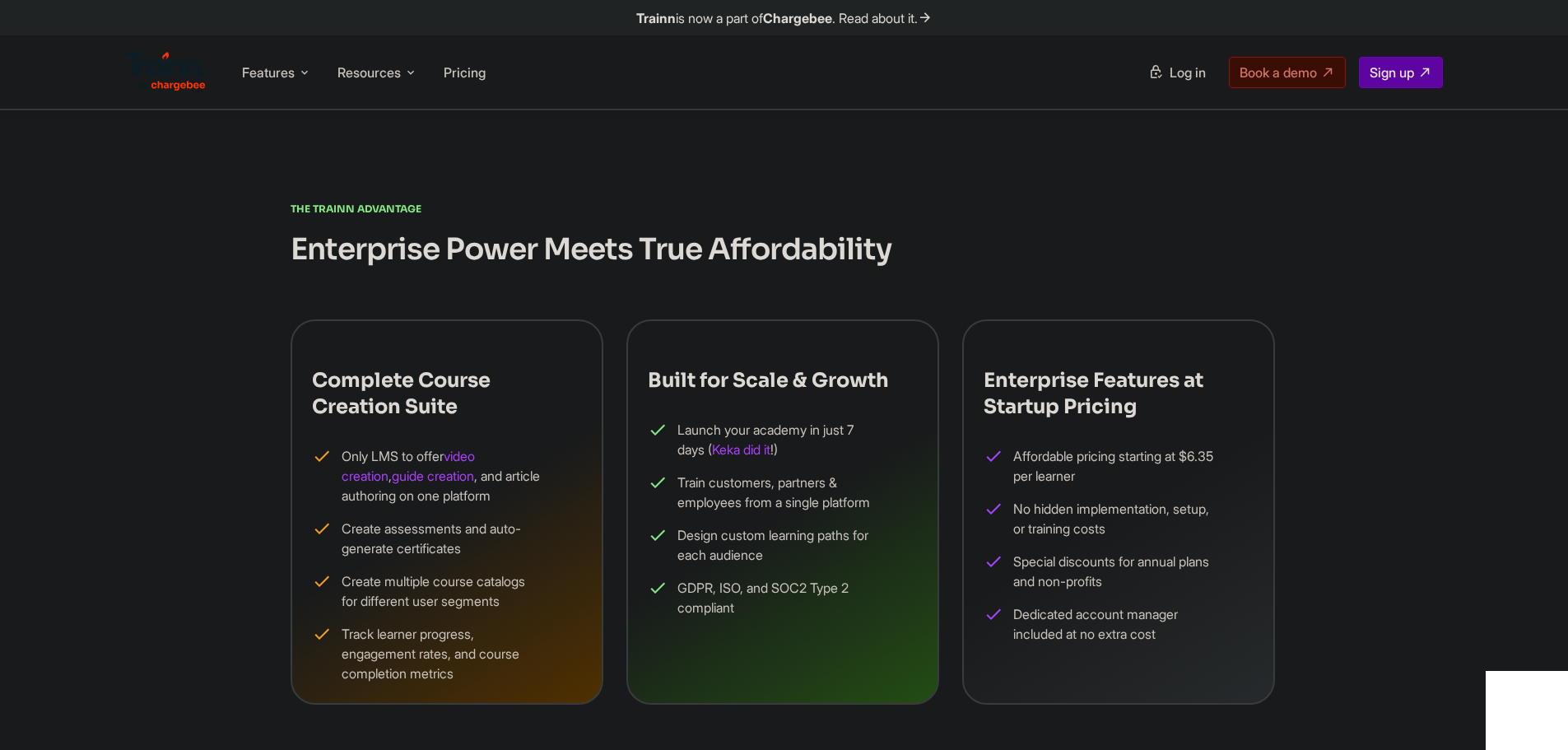
click at [303, 246] on h2 "Enterprise Power Meets True Affordability" at bounding box center [784, 249] width 987 height 41
click at [262, 247] on div "The Trainn Advantage Enterprise Power Meets True Affordability Complete Course …" at bounding box center [784, 452] width 1185 height 506
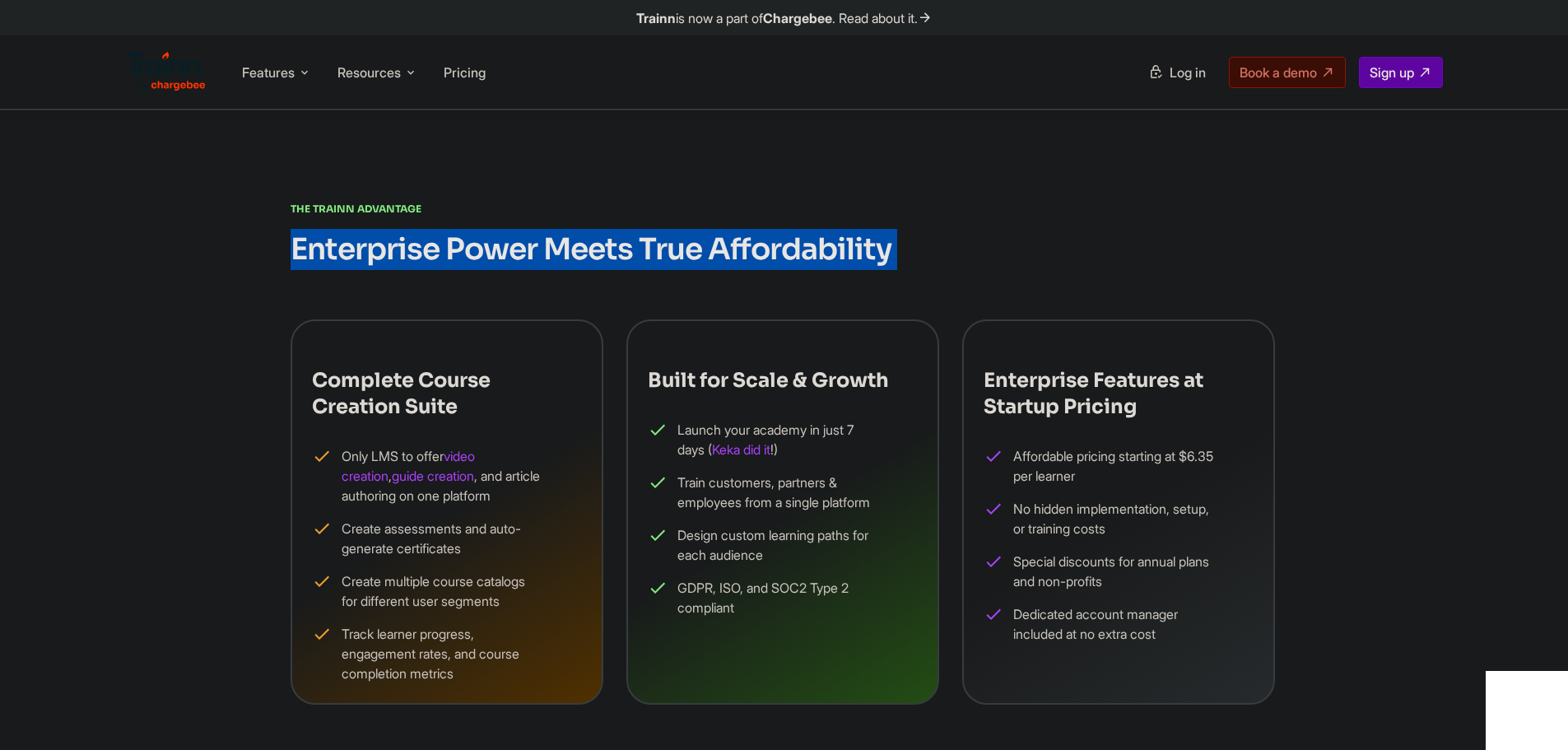
click at [262, 247] on div "The Trainn Advantage Enterprise Power Meets True Affordability Complete Course …" at bounding box center [784, 452] width 1185 height 506
click at [293, 242] on h2 "Enterprise Power Meets True Affordability" at bounding box center [784, 249] width 987 height 41
click at [357, 247] on h2 "Enterprise Power Meets True Affordability" at bounding box center [784, 249] width 987 height 41
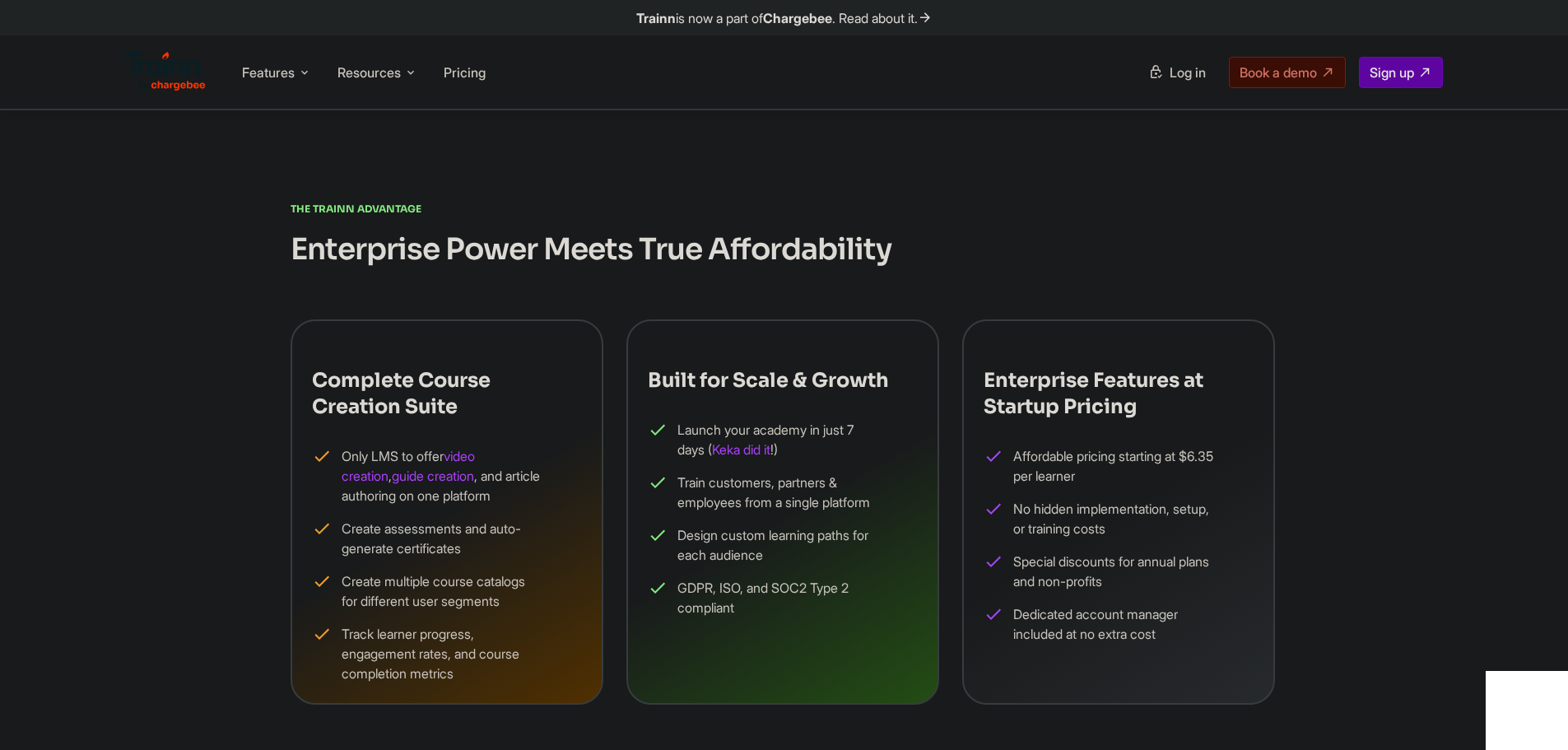
click at [357, 247] on h2 "Enterprise Power Meets True Affordability" at bounding box center [784, 249] width 987 height 41
click at [458, 252] on h2 "Enterprise Power Meets True Affordability" at bounding box center [784, 249] width 987 height 41
click at [574, 255] on h2 "Enterprise Power Meets True Affordability" at bounding box center [784, 249] width 987 height 41
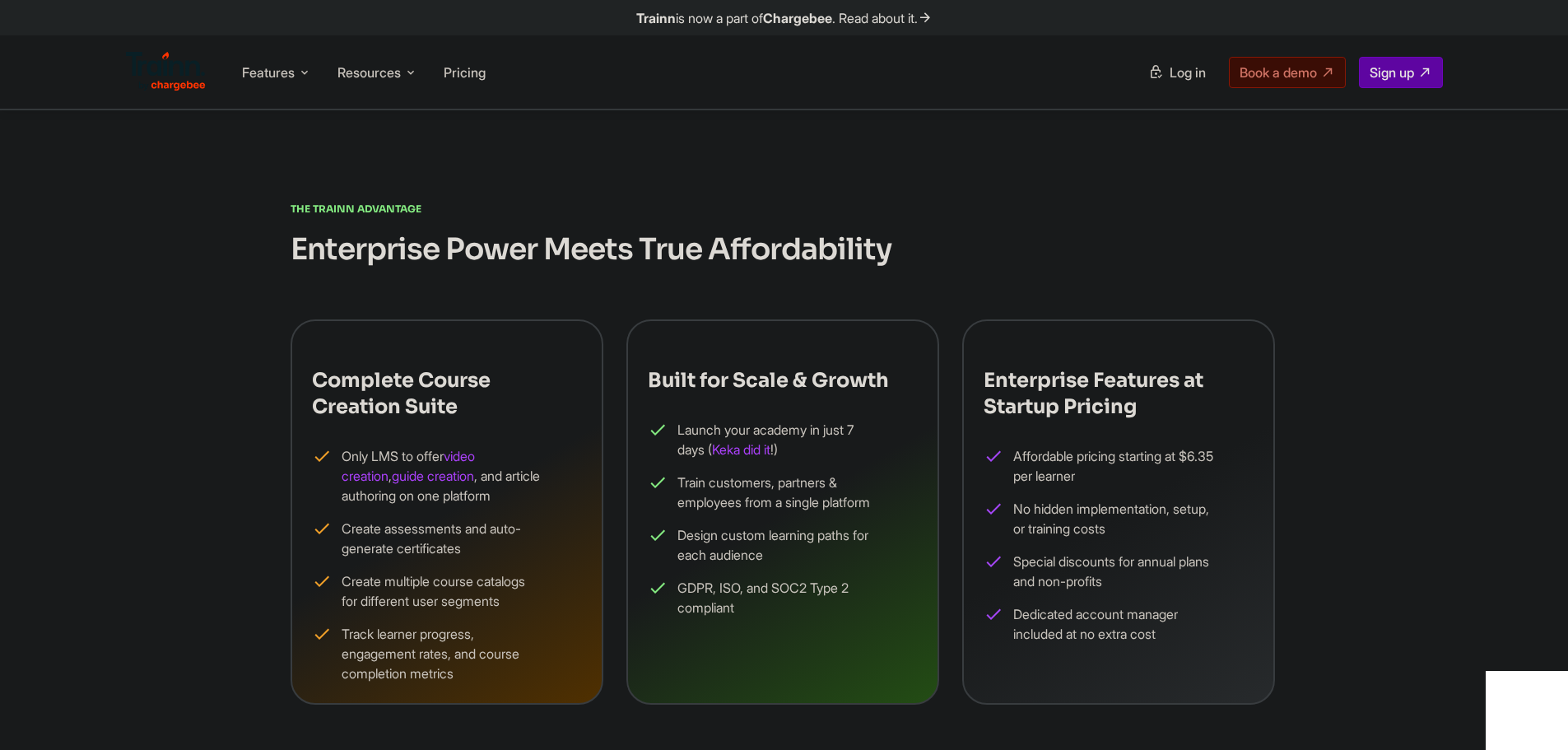
click at [669, 255] on h2 "Enterprise Power Meets True Affordability" at bounding box center [784, 249] width 987 height 41
click at [787, 256] on h2 "Enterprise Power Meets True Affordability" at bounding box center [784, 249] width 987 height 41
click at [919, 256] on h2 "Enterprise Power Meets True Affordability" at bounding box center [784, 249] width 987 height 41
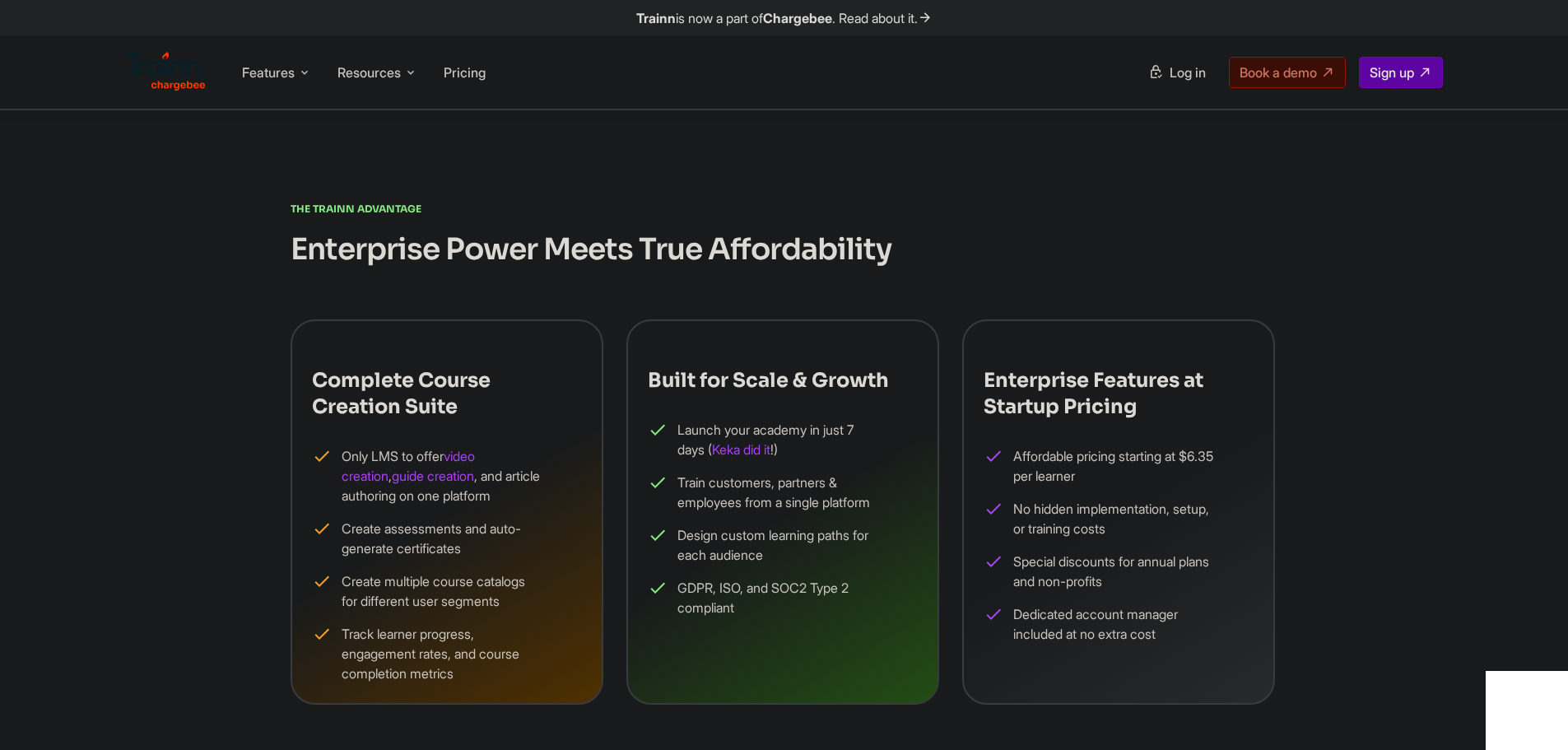
click at [919, 256] on h2 "Enterprise Power Meets True Affordability" at bounding box center [784, 249] width 987 height 41
click at [874, 252] on h2 "Enterprise Power Meets True Affordability" at bounding box center [784, 249] width 987 height 41
click at [840, 250] on h2 "Enterprise Power Meets True Affordability" at bounding box center [784, 249] width 987 height 41
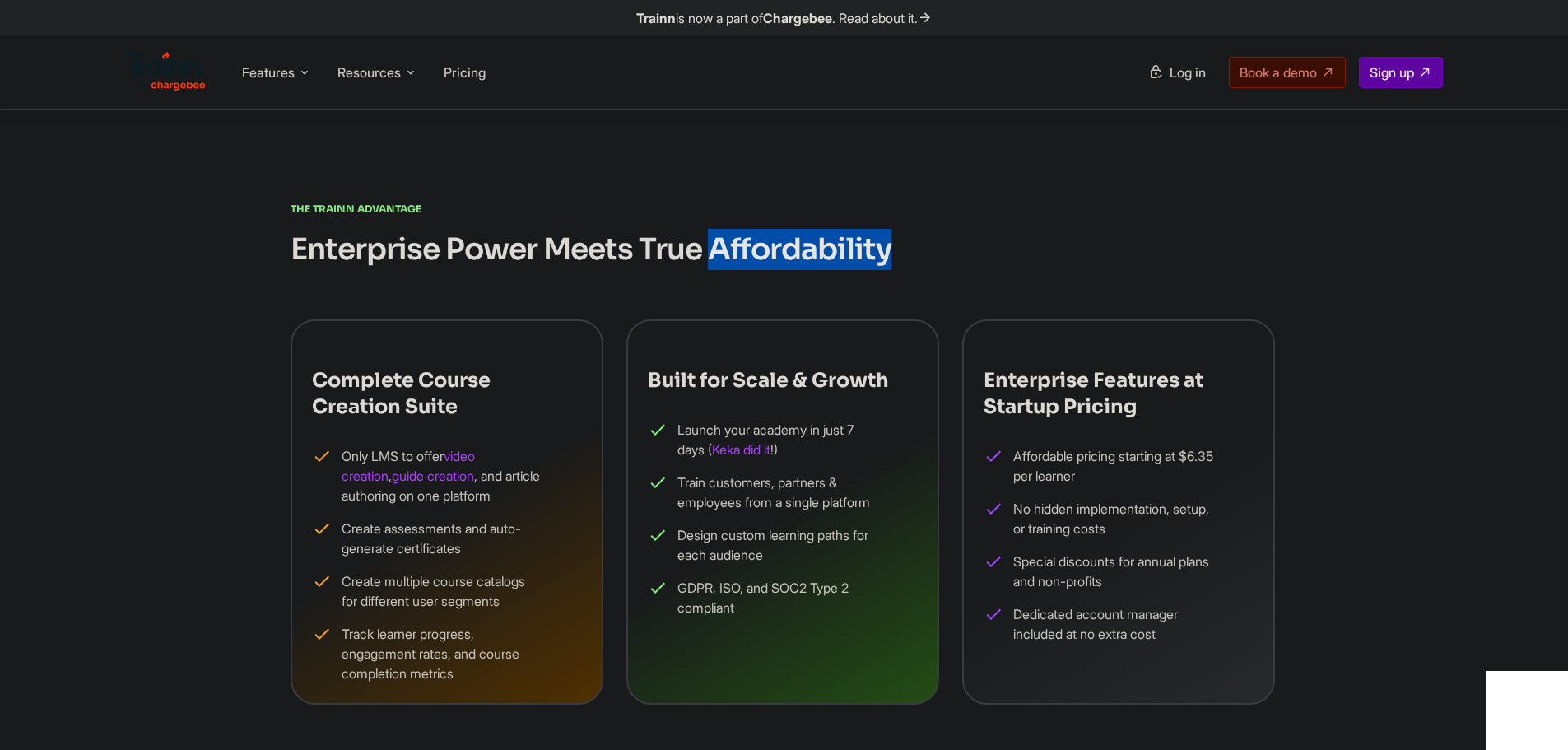
click at [893, 249] on h2 "Enterprise Power Meets True Affordability" at bounding box center [784, 249] width 987 height 41
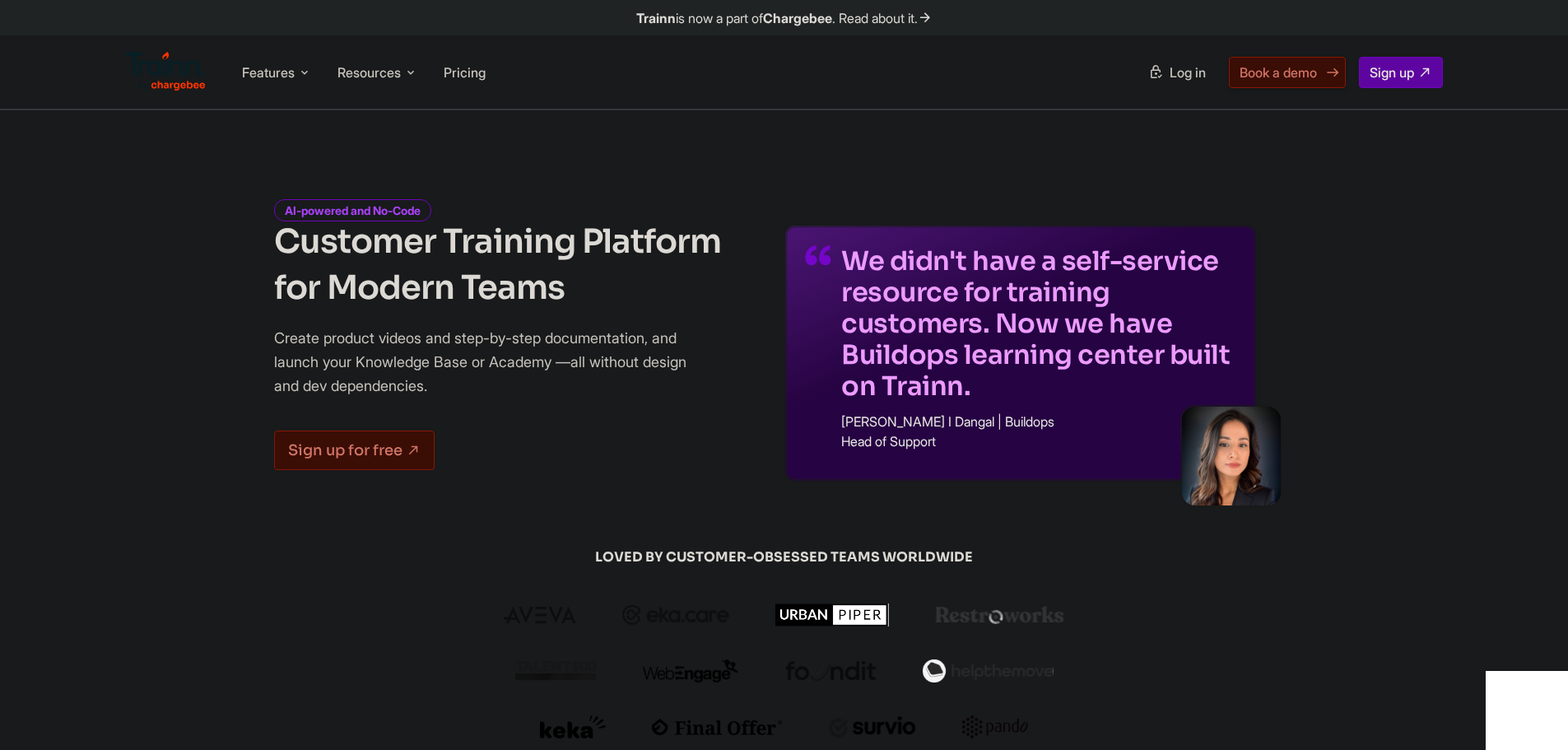
click at [1293, 67] on span "Book a demo" at bounding box center [1278, 73] width 77 height 17
click at [299, 62] on li "Features Product Videos Create product & how-to videos in multiple languages. G…" at bounding box center [276, 73] width 83 height 31
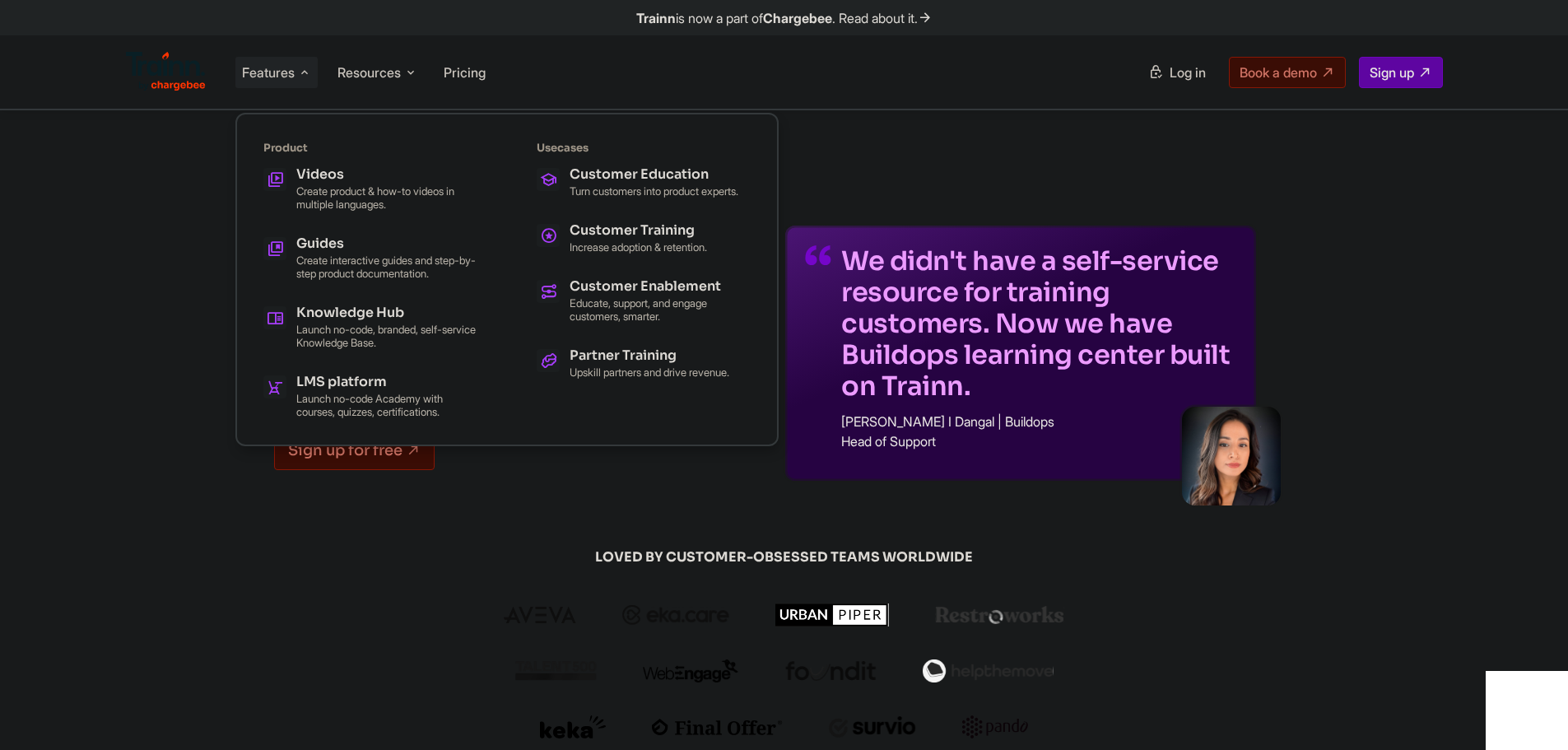
click at [874, 88] on div "Features Product Videos Create product & how-to videos in multiple languages. G…" at bounding box center [784, 73] width 1382 height 74
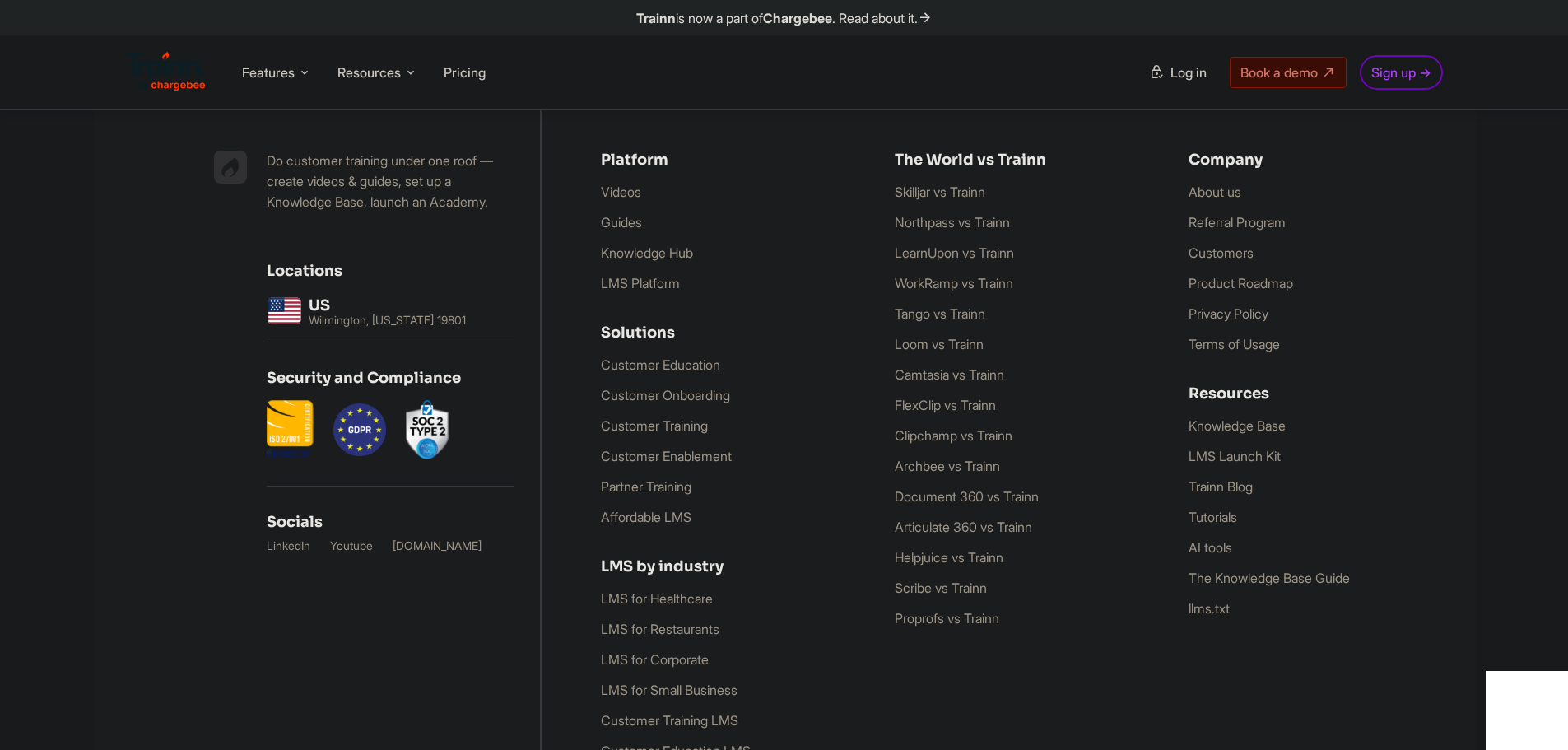
scroll to position [2816, 0]
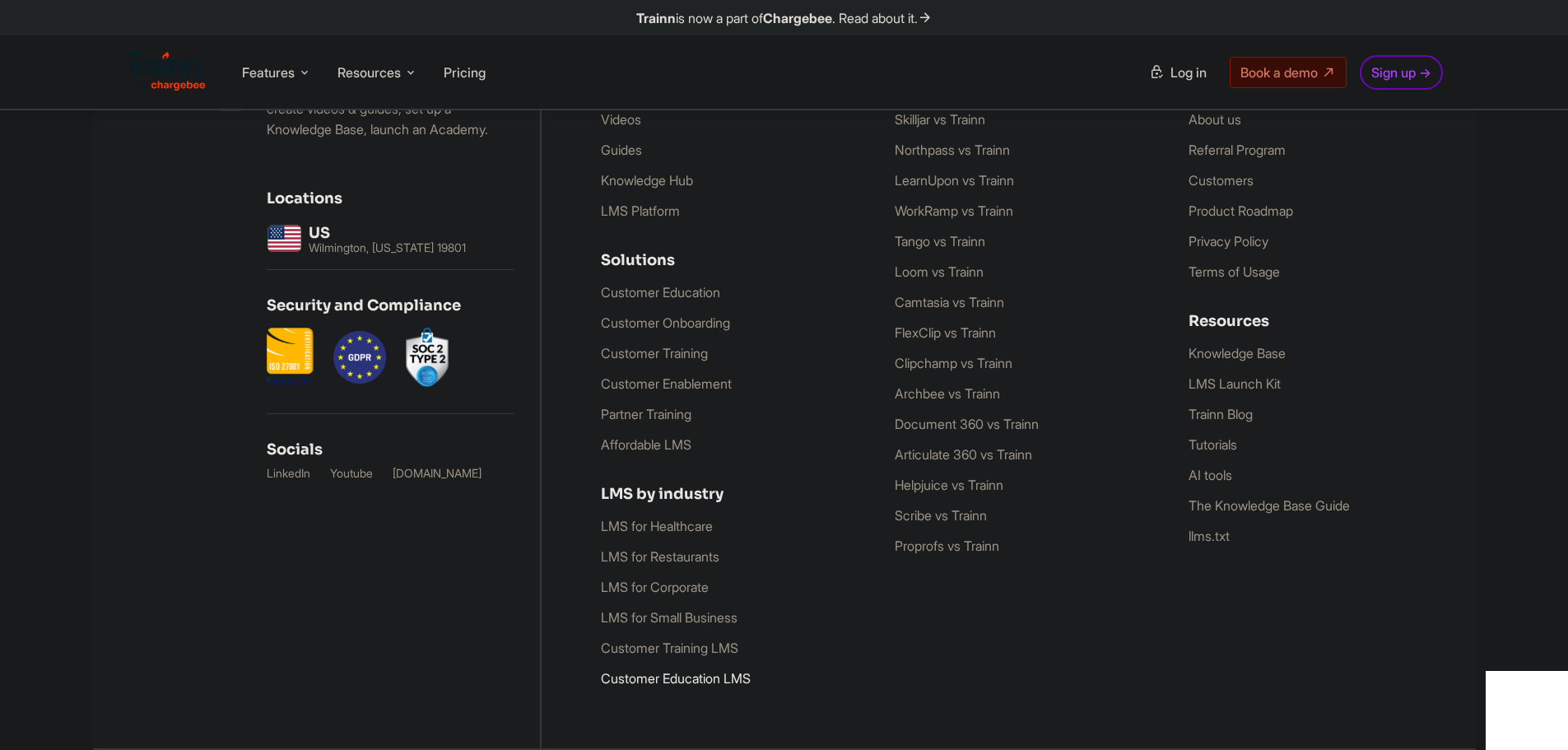
drag, startPoint x: 702, startPoint y: 642, endPoint x: 716, endPoint y: 681, distance: 41.4
click at [716, 681] on link "Customer Education LMS" at bounding box center [675, 678] width 150 height 17
